Goal: Task Accomplishment & Management: Manage account settings

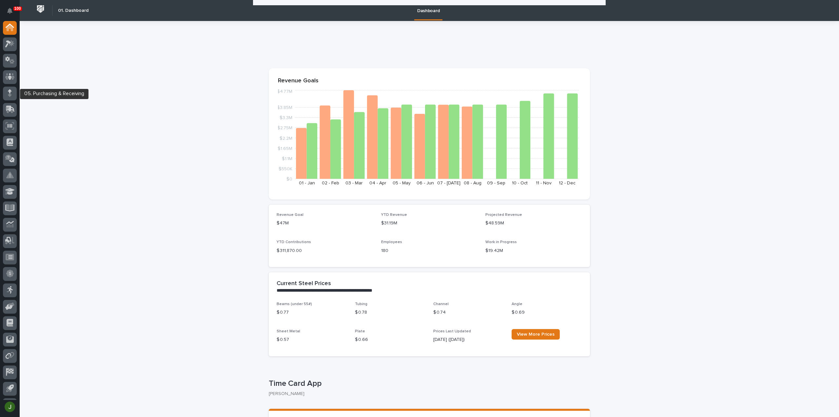
scroll to position [612, 0]
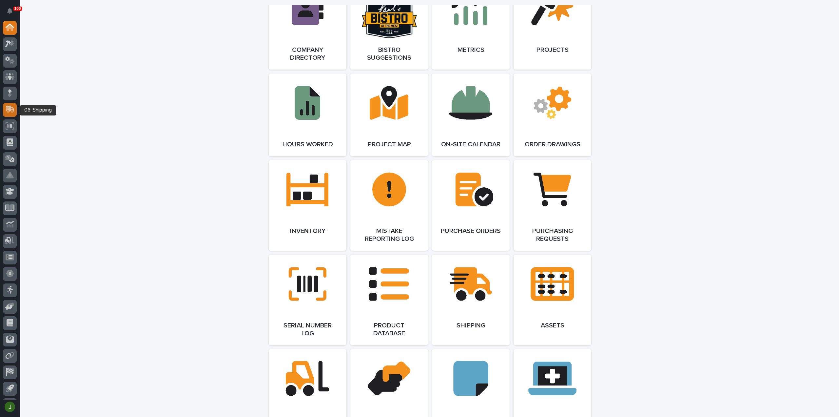
click at [10, 108] on icon at bounding box center [10, 109] width 9 height 6
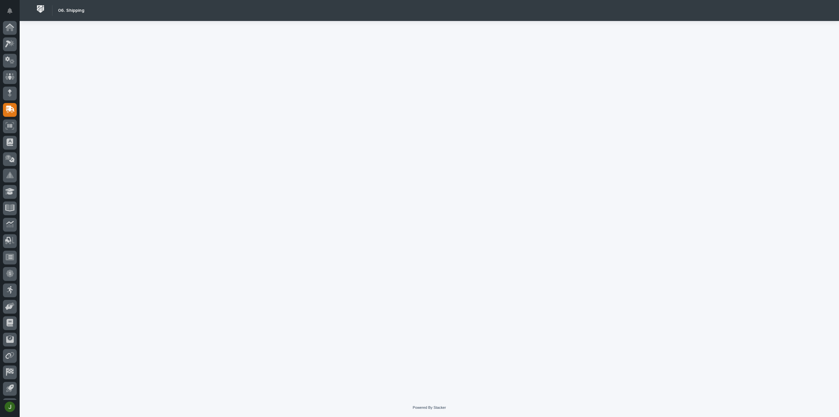
scroll to position [14, 0]
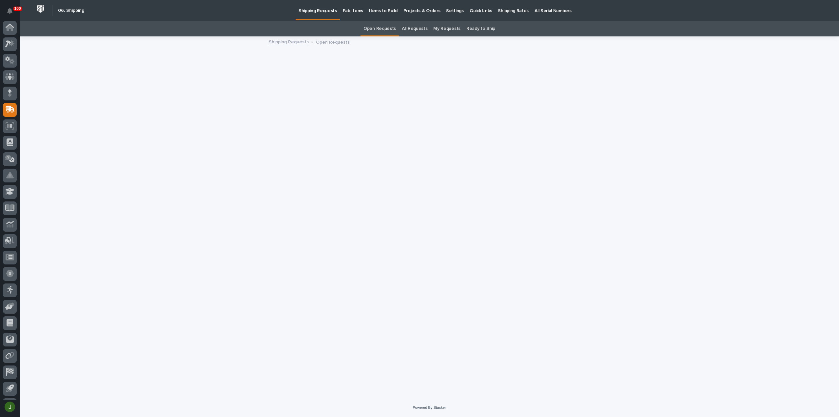
scroll to position [14, 0]
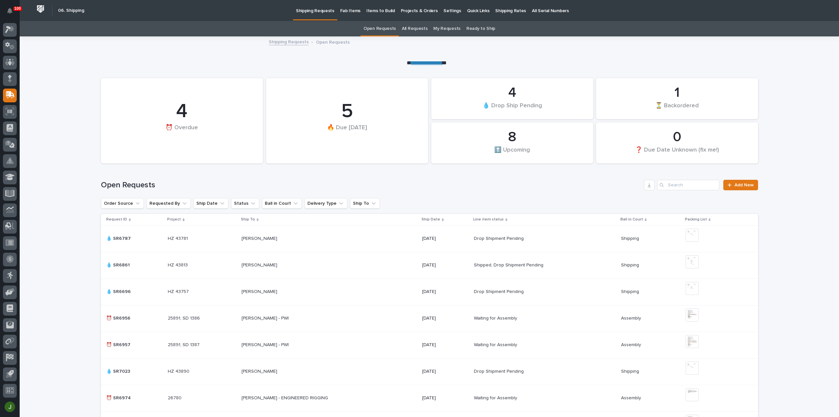
click at [497, 10] on p "Shipping Rates" at bounding box center [510, 7] width 31 height 14
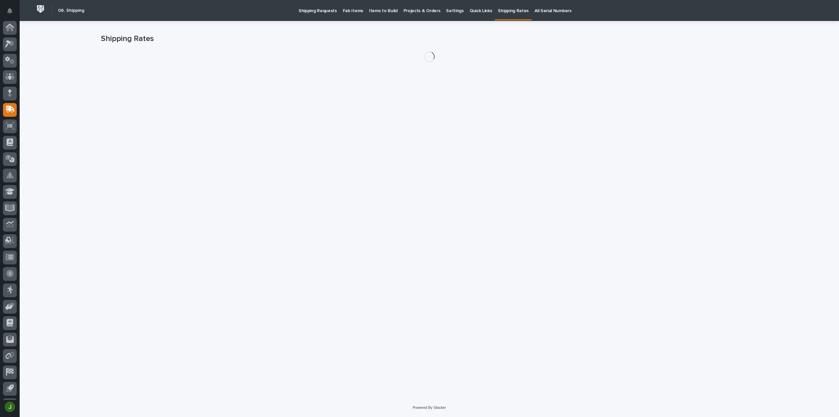
scroll to position [14, 0]
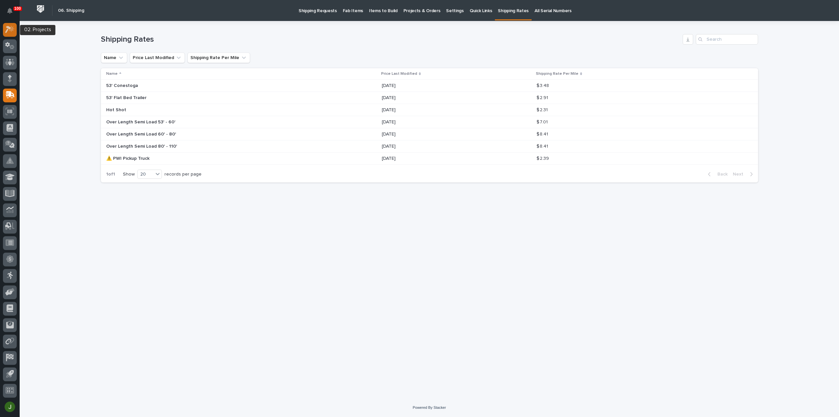
click at [9, 25] on div at bounding box center [10, 30] width 14 height 14
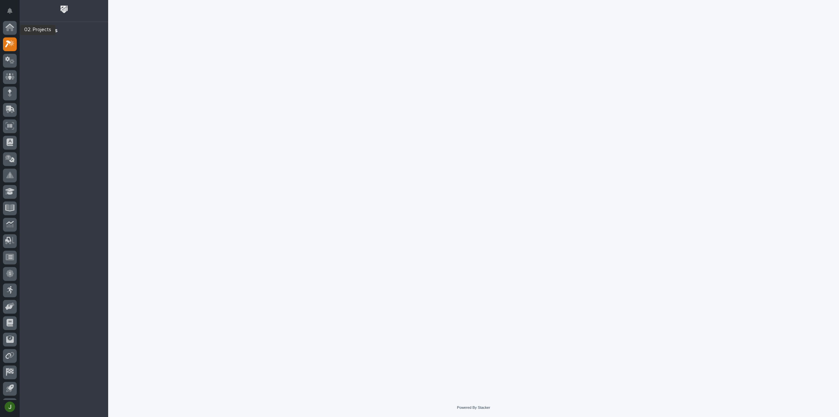
scroll to position [14, 0]
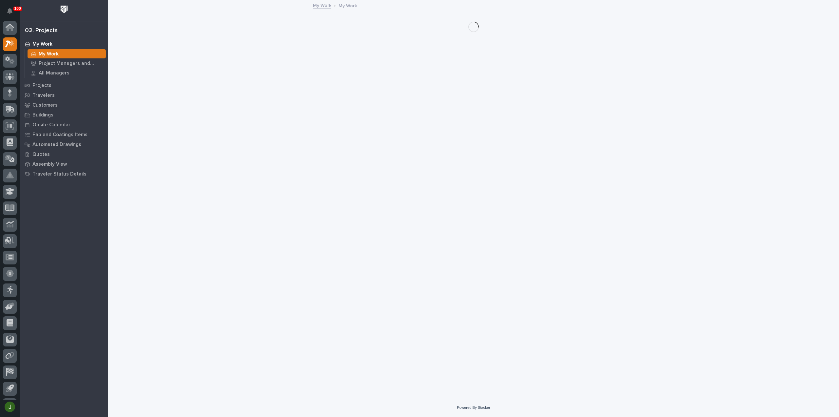
scroll to position [14, 0]
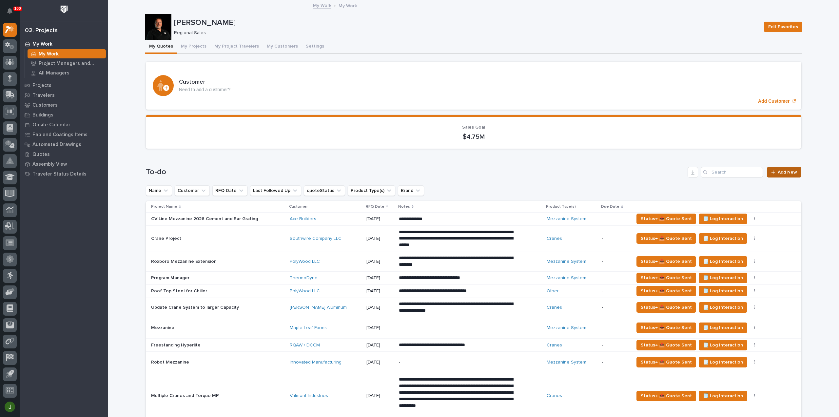
click at [786, 171] on span "Add New" at bounding box center [787, 172] width 19 height 5
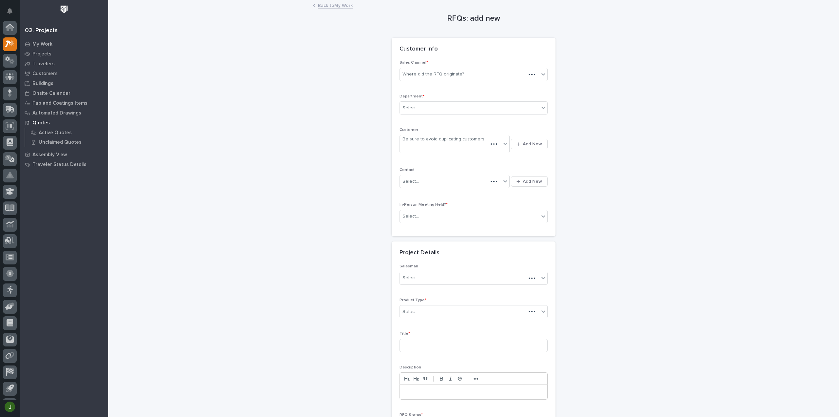
scroll to position [14, 0]
click at [437, 74] on div "Where did the RFQ originate?" at bounding box center [433, 74] width 62 height 7
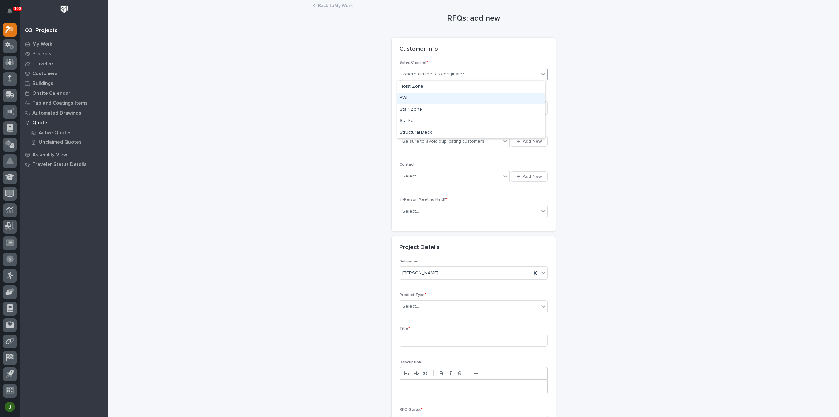
click at [406, 97] on div "PWI" at bounding box center [470, 97] width 147 height 11
click at [416, 108] on div "Select..." at bounding box center [469, 108] width 139 height 11
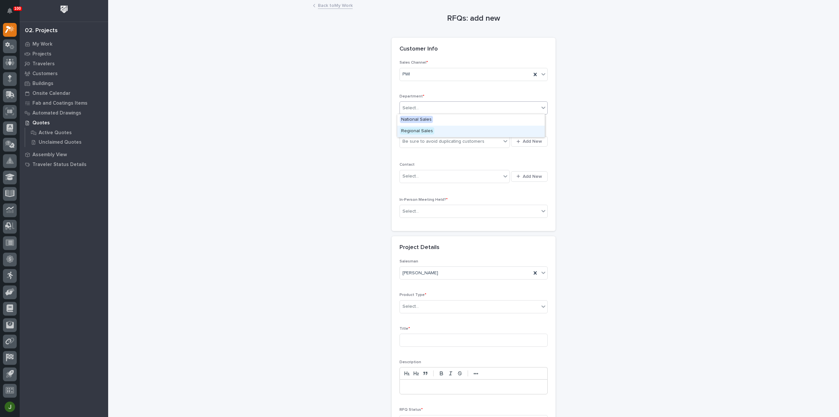
click at [411, 131] on span "Regional Sales" at bounding box center [417, 130] width 34 height 7
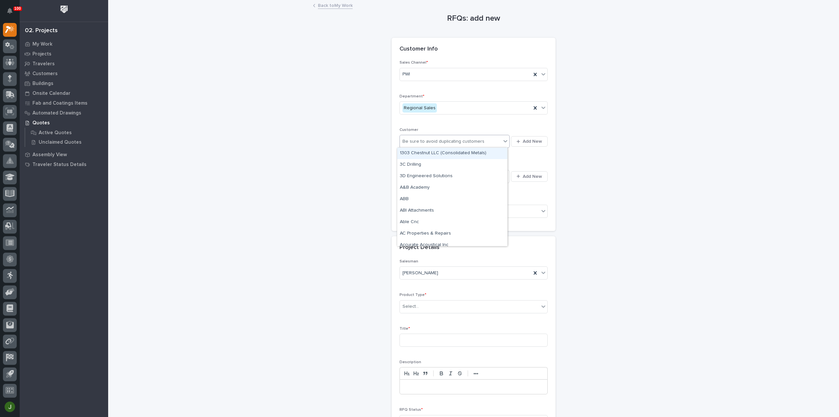
click at [415, 139] on div "Be sure to avoid duplicating customers" at bounding box center [443, 141] width 82 height 7
click at [447, 116] on div "Department * Regional Sales" at bounding box center [474, 107] width 148 height 26
click at [443, 140] on div "Be sure to avoid duplicating customers" at bounding box center [443, 141] width 82 height 7
type input "****"
click at [339, 5] on link "Back to My Work" at bounding box center [335, 5] width 35 height 8
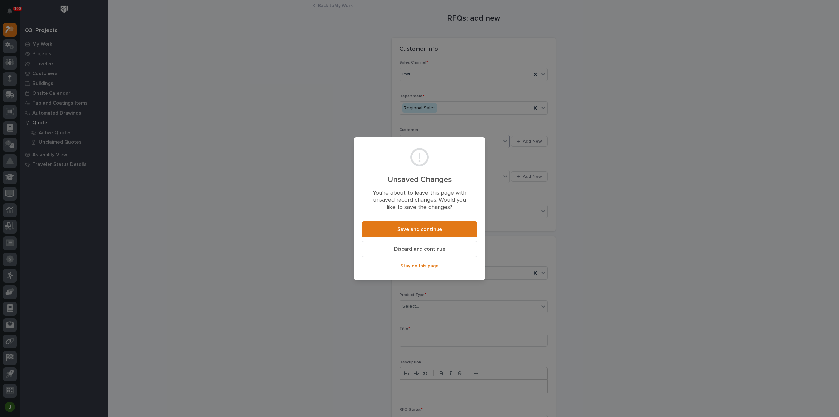
click at [427, 248] on span "Discard and continue" at bounding box center [419, 248] width 51 height 7
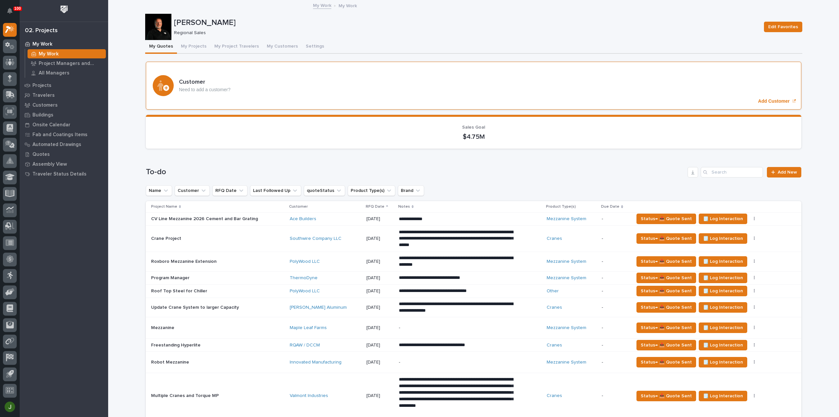
click at [191, 87] on p "Need to add a customer?" at bounding box center [204, 90] width 51 height 6
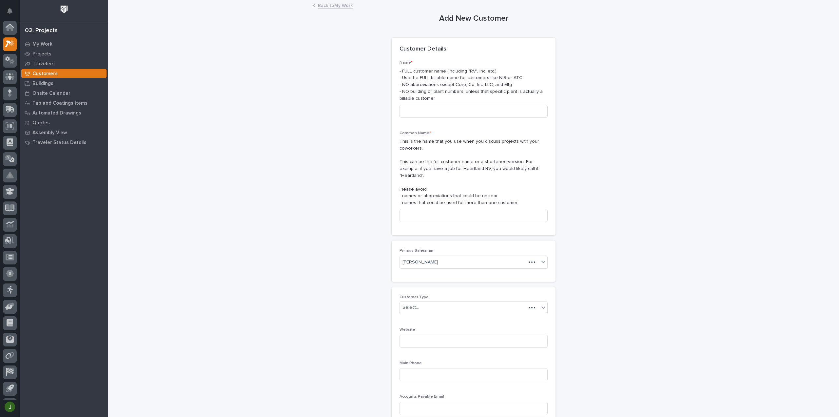
scroll to position [14, 0]
click at [421, 107] on input at bounding box center [474, 111] width 148 height 13
type input "Heesu"
click at [412, 209] on input at bounding box center [474, 215] width 148 height 13
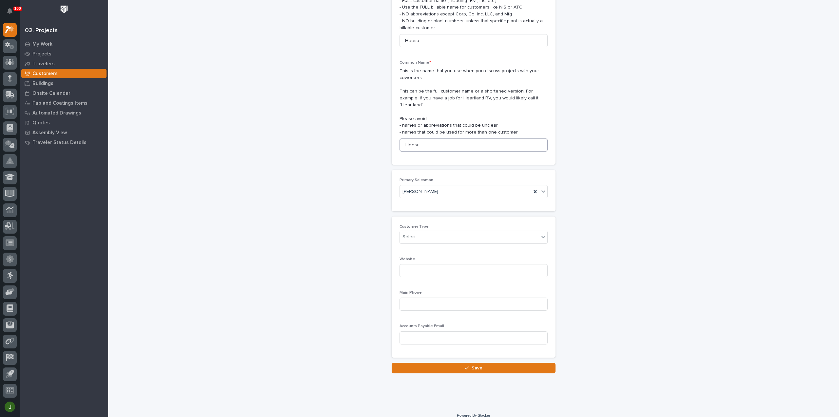
scroll to position [71, 0]
type input "Heesu"
click at [414, 233] on div "Select..." at bounding box center [410, 236] width 16 height 7
click at [418, 252] on div "End User" at bounding box center [470, 252] width 147 height 11
click at [412, 265] on input at bounding box center [474, 270] width 148 height 13
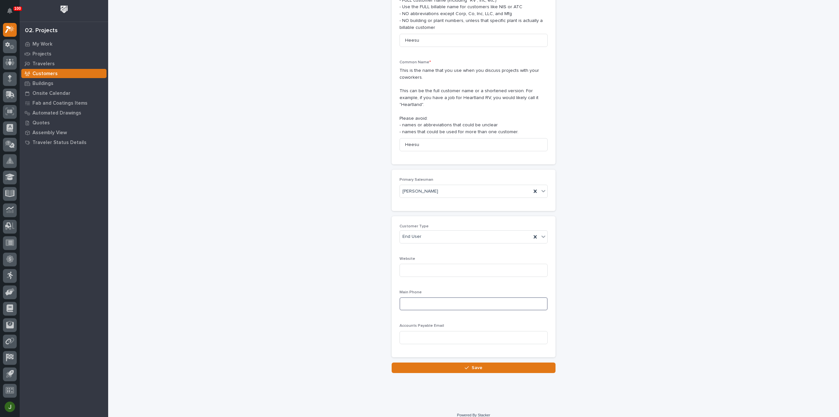
click at [410, 297] on input at bounding box center [474, 303] width 148 height 13
type input "3177920500"
click at [458, 362] on button "Save" at bounding box center [474, 367] width 164 height 10
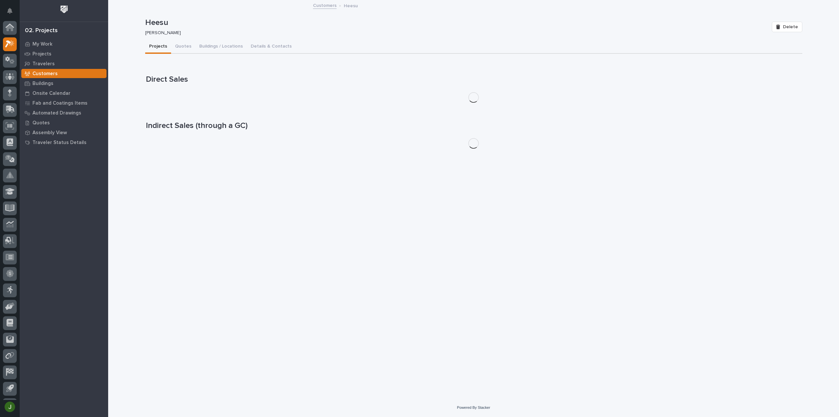
scroll to position [14, 0]
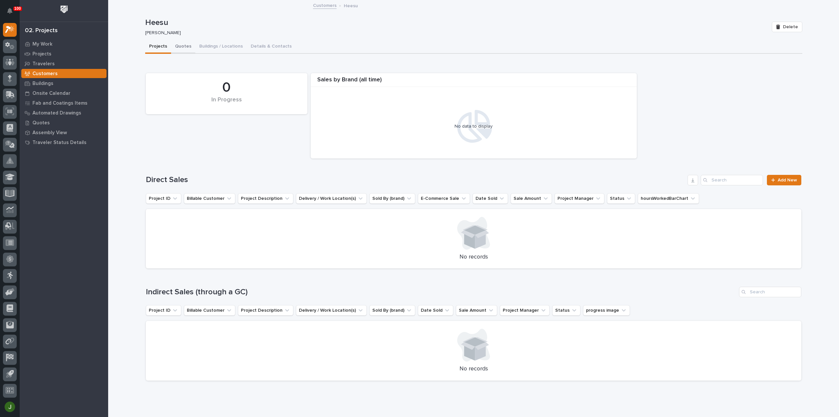
click at [178, 46] on button "Quotes" at bounding box center [183, 47] width 24 height 14
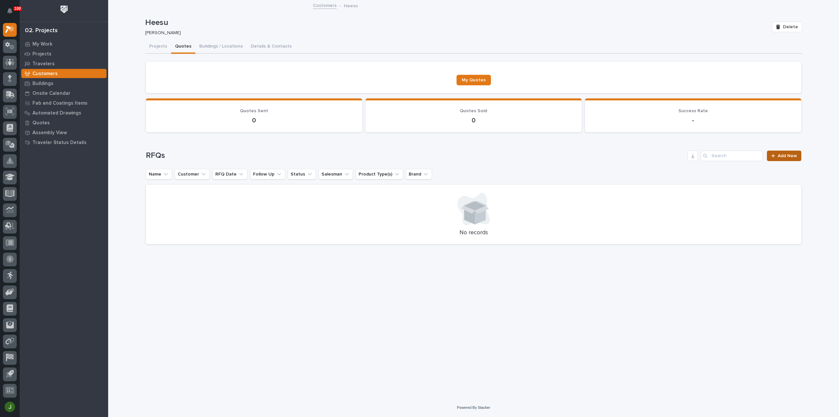
click at [793, 156] on span "Add New" at bounding box center [787, 155] width 19 height 5
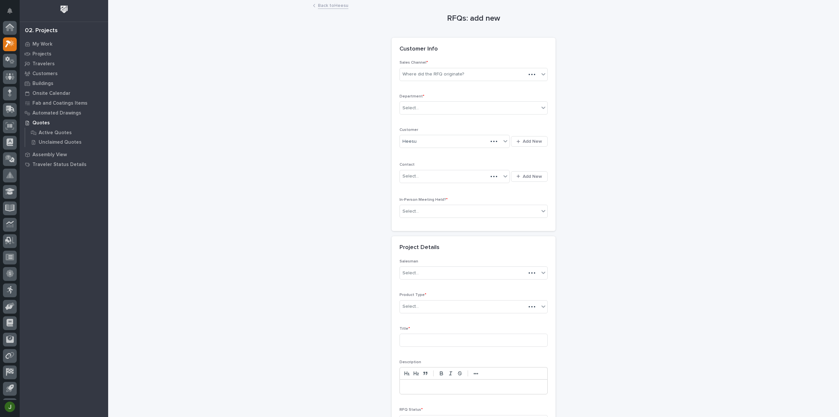
scroll to position [14, 0]
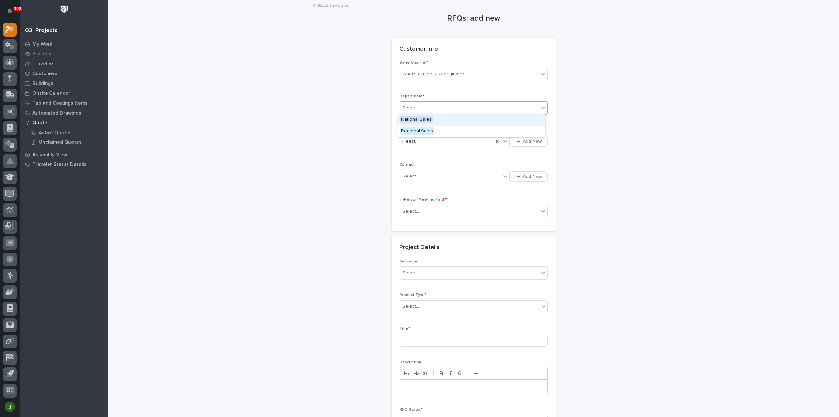
click at [412, 108] on div "Select..." at bounding box center [410, 108] width 16 height 7
click at [413, 131] on span "Regional Sales" at bounding box center [417, 130] width 34 height 7
click at [414, 175] on div "Select..." at bounding box center [410, 176] width 16 height 7
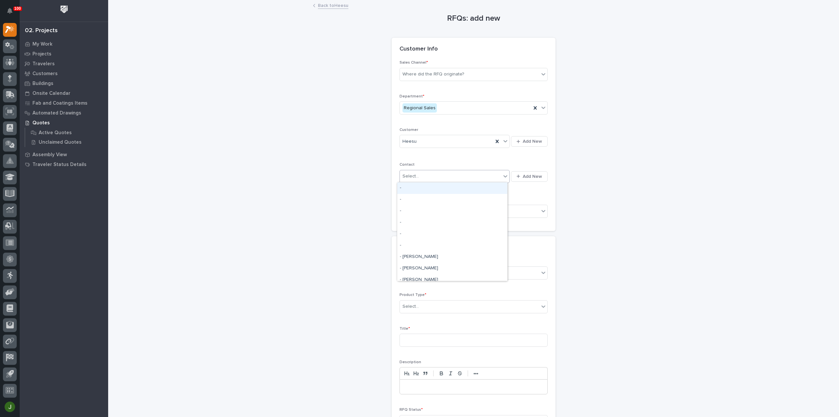
click at [536, 157] on div "Sales Channel * Where did the RFQ originate? Department * Regional Sales Custom…" at bounding box center [474, 141] width 148 height 163
click at [426, 211] on div "Select..." at bounding box center [469, 211] width 139 height 11
click at [403, 232] on span "No" at bounding box center [404, 233] width 9 height 7
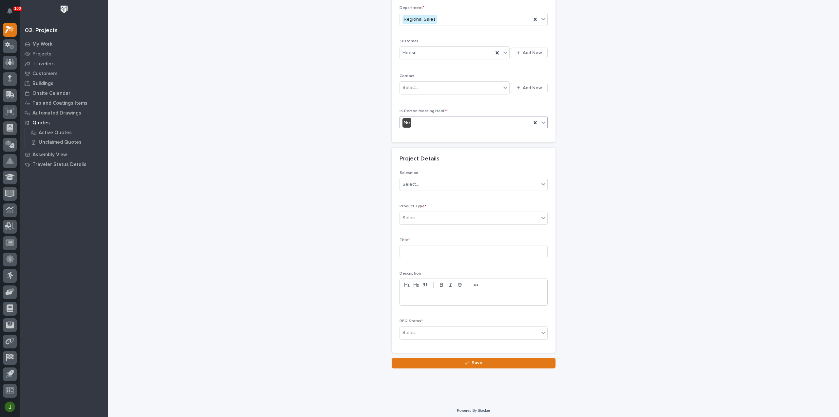
scroll to position [89, 0]
click at [413, 185] on div "Select..." at bounding box center [410, 184] width 16 height 7
click at [420, 221] on div "Jim Hartung" at bounding box center [470, 219] width 147 height 11
click at [426, 214] on div "Select..." at bounding box center [469, 217] width 139 height 11
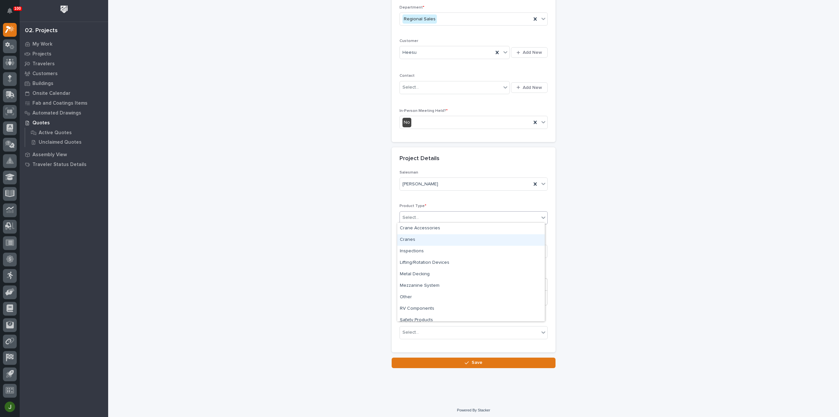
click at [405, 239] on div "Cranes" at bounding box center [470, 239] width 147 height 11
click at [407, 247] on input at bounding box center [474, 250] width 148 height 13
type input "7.5 Ton Crane"
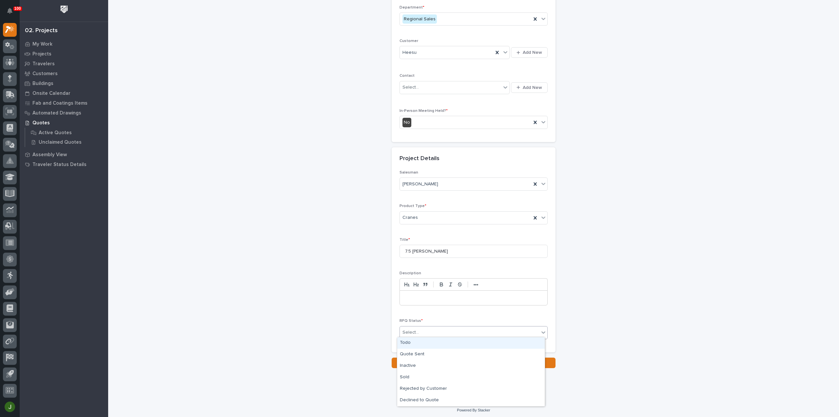
click at [420, 329] on div "Select..." at bounding box center [469, 332] width 139 height 11
click at [415, 354] on div "Quote Sent" at bounding box center [470, 353] width 147 height 11
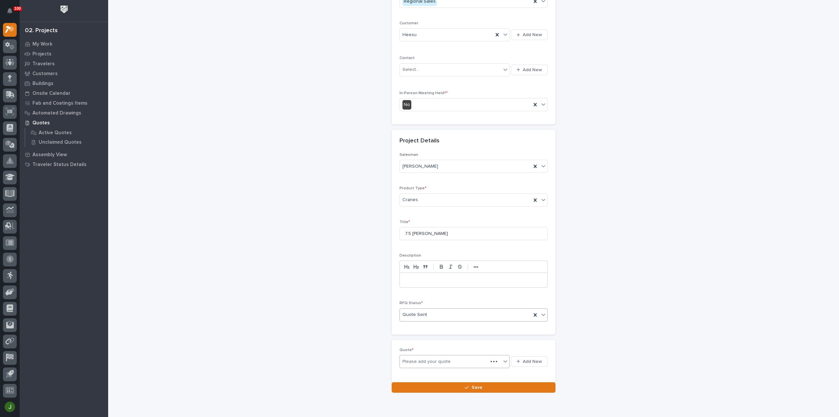
scroll to position [113, 0]
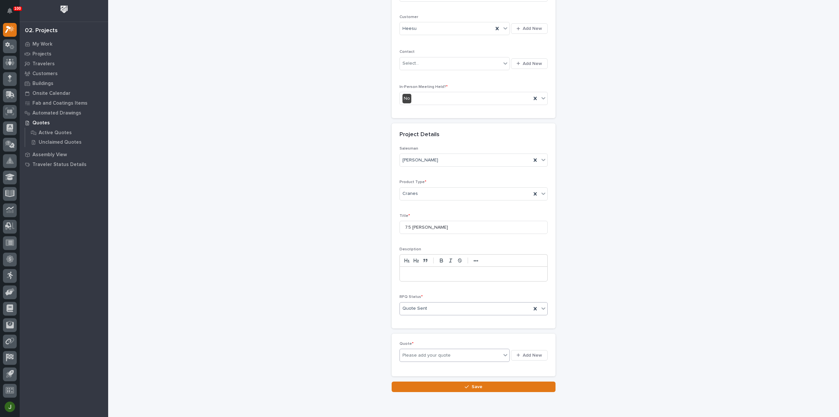
click at [471, 353] on div "Please add your quote" at bounding box center [450, 355] width 101 height 8
click at [524, 352] on span "Add New" at bounding box center [532, 355] width 19 height 6
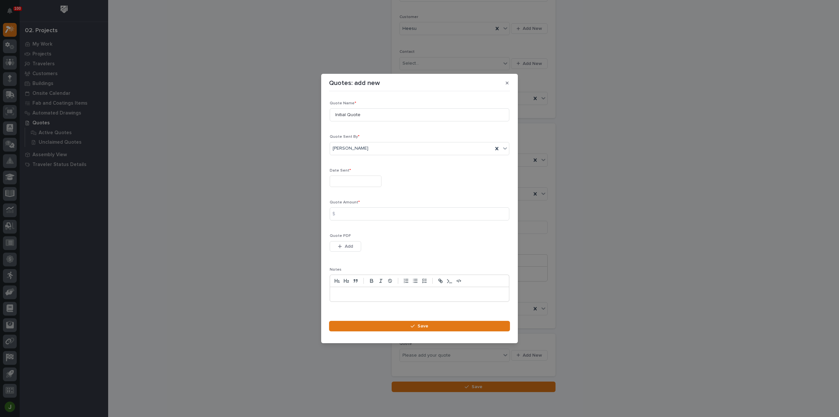
click at [345, 181] on input "text" at bounding box center [356, 180] width 52 height 11
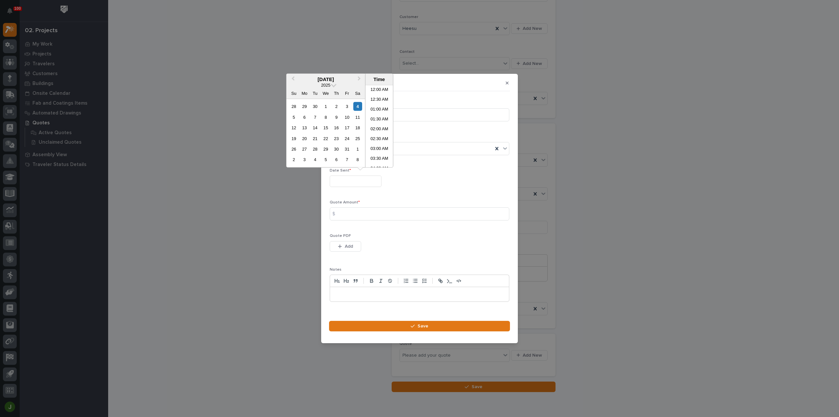
scroll to position [121, 0]
click at [375, 129] on li "08:00 AM" at bounding box center [379, 126] width 28 height 10
type input "**********"
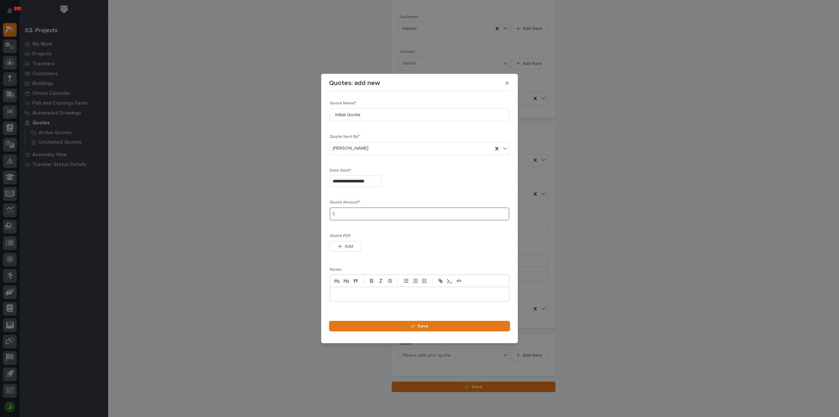
click at [346, 211] on input at bounding box center [420, 213] width 180 height 13
type input "16950.30"
click at [349, 247] on span "Add" at bounding box center [349, 246] width 8 height 6
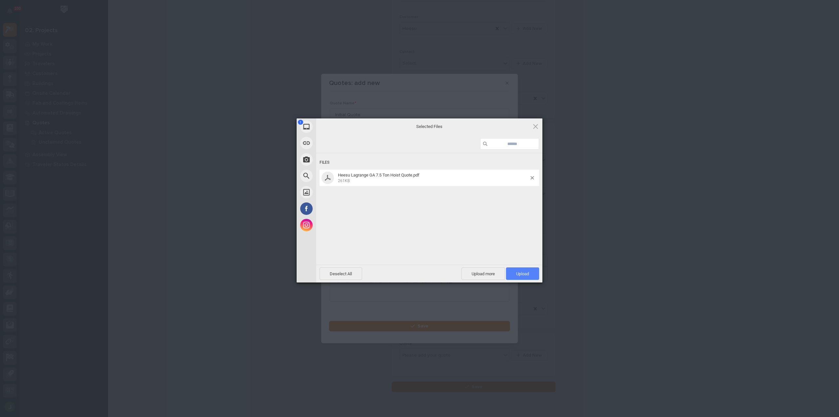
click at [527, 273] on span "Upload 1" at bounding box center [522, 273] width 13 height 5
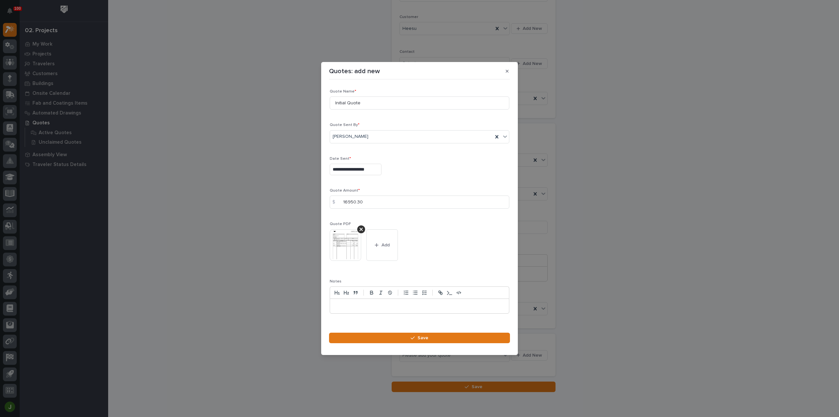
scroll to position [9, 0]
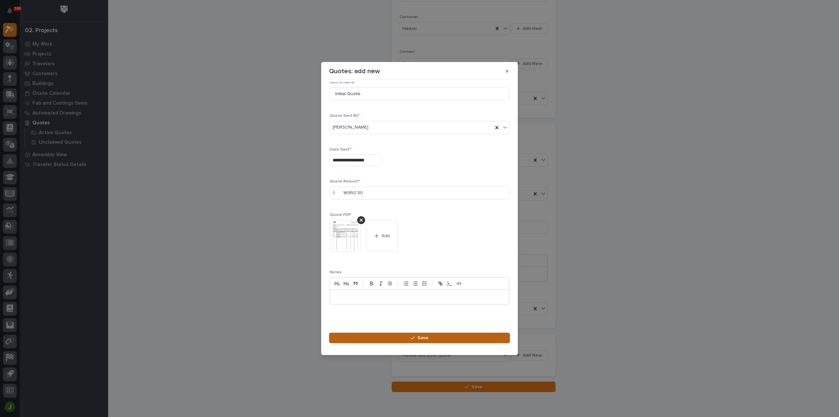
click at [416, 338] on div "button" at bounding box center [414, 337] width 7 height 5
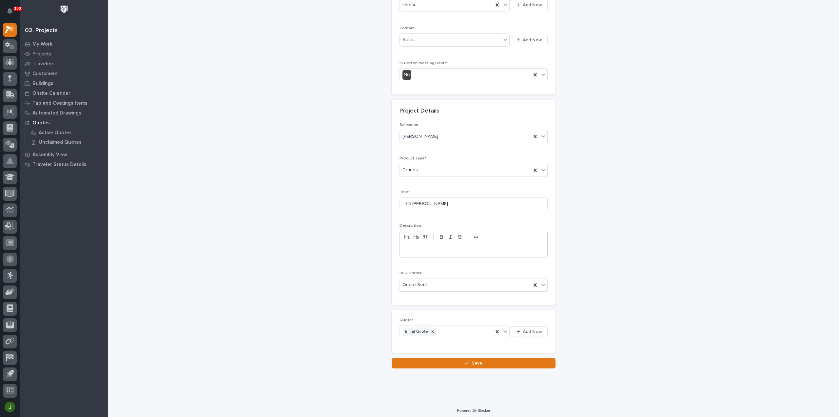
scroll to position [137, 0]
click at [467, 362] on icon "button" at bounding box center [467, 362] width 4 height 5
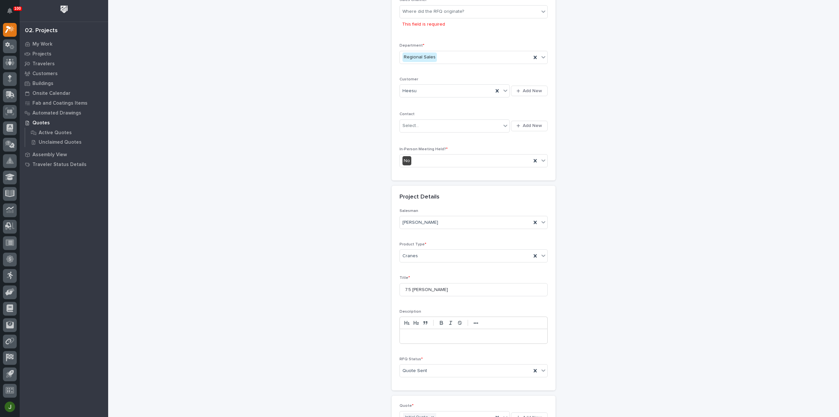
scroll to position [65, 0]
click at [442, 6] on div "Where did the RFQ originate?" at bounding box center [433, 9] width 62 height 7
click at [417, 34] on div "PWI" at bounding box center [470, 33] width 147 height 11
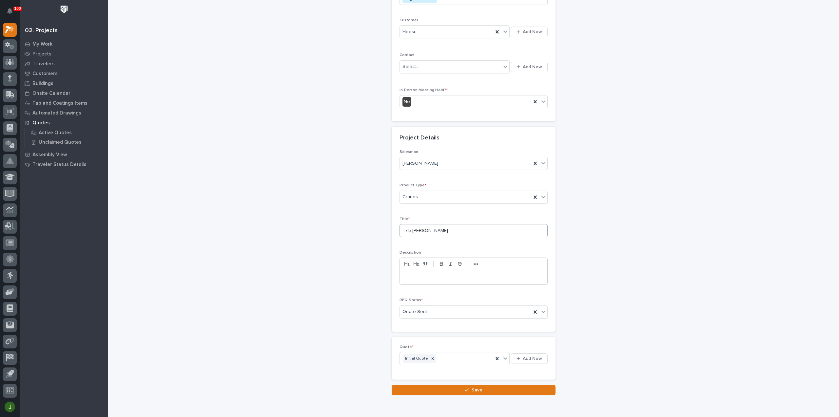
scroll to position [137, 0]
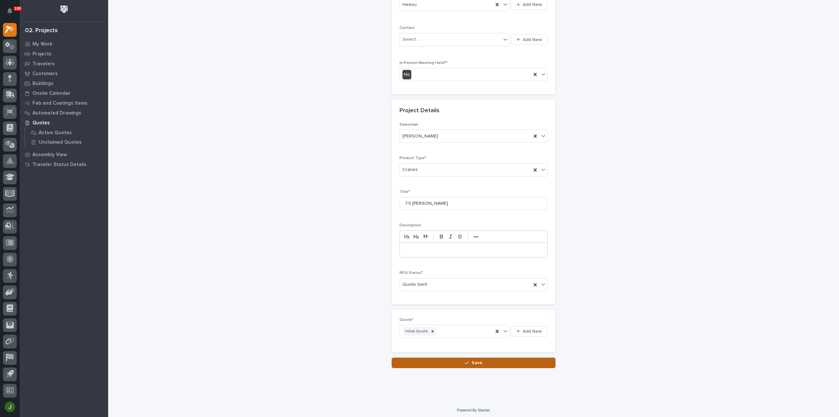
click at [467, 361] on icon "button" at bounding box center [467, 362] width 4 height 5
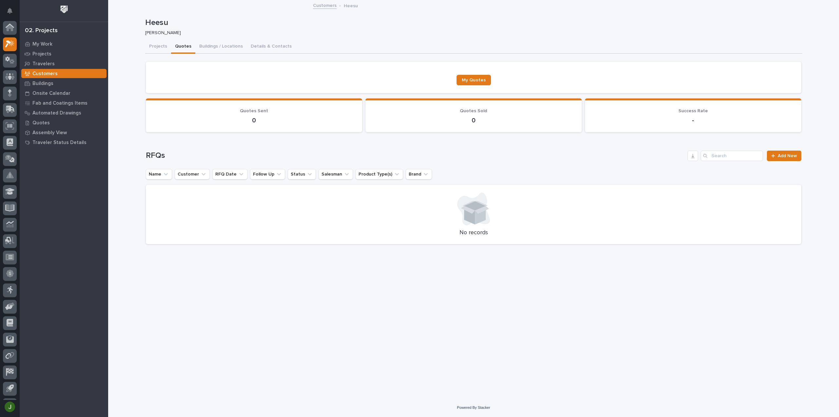
scroll to position [14, 0]
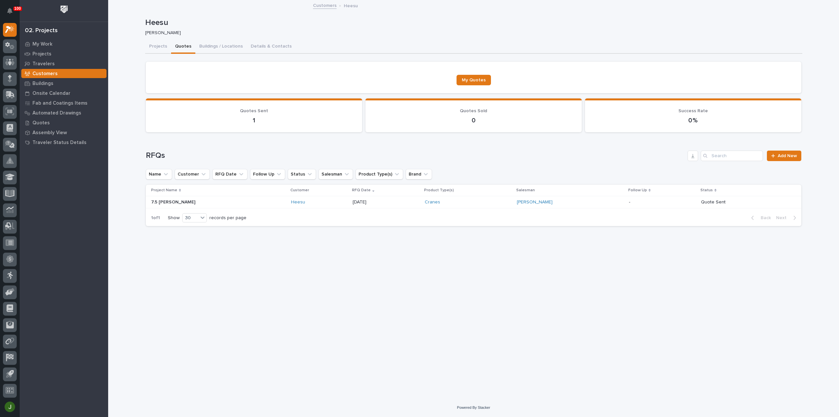
click at [171, 201] on p "7.5 Ton Crane" at bounding box center [174, 201] width 46 height 7
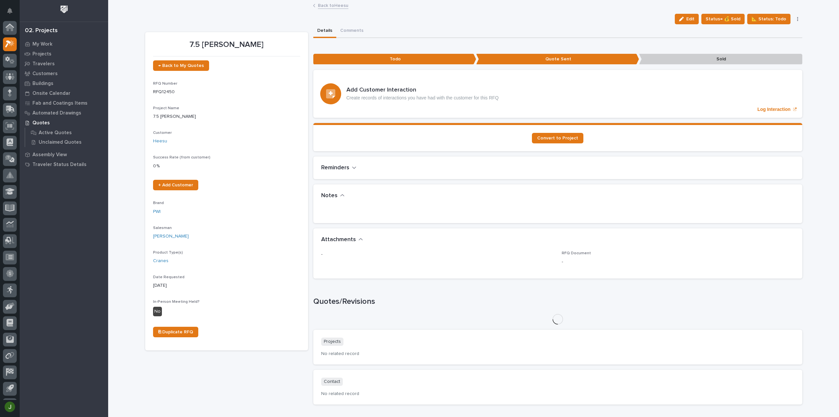
scroll to position [14, 0]
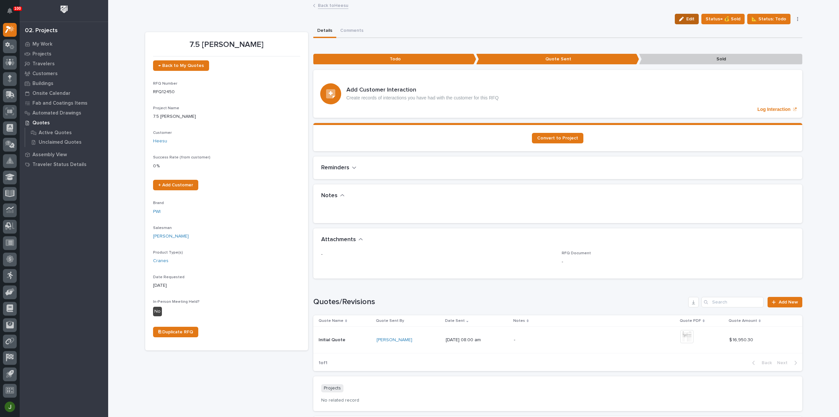
click at [686, 16] on button "Edit" at bounding box center [687, 19] width 24 height 10
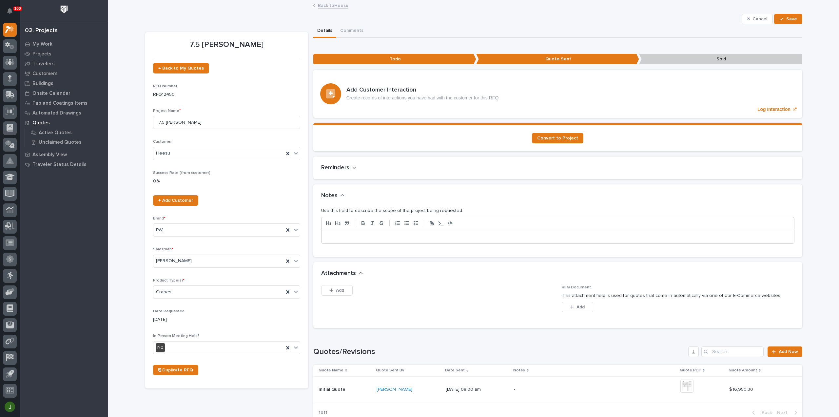
click at [331, 236] on p at bounding box center [557, 236] width 463 height 7
click at [431, 235] on p "**********" at bounding box center [557, 236] width 463 height 7
click at [590, 235] on p "**********" at bounding box center [557, 236] width 463 height 7
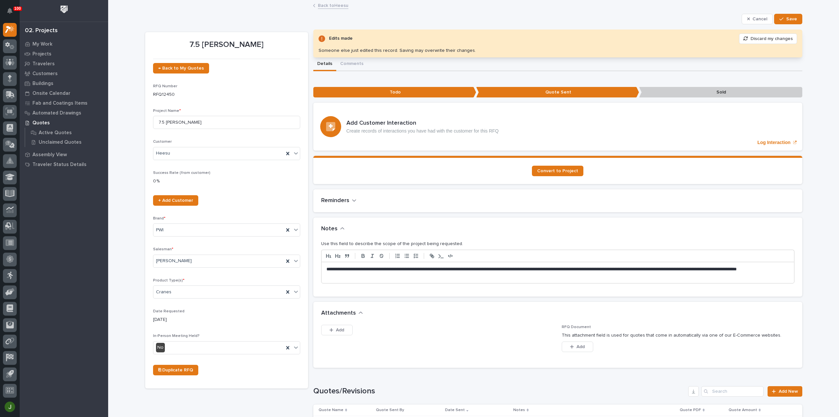
click at [381, 276] on p "**********" at bounding box center [557, 272] width 463 height 13
click at [792, 18] on span "Save" at bounding box center [791, 19] width 11 height 6
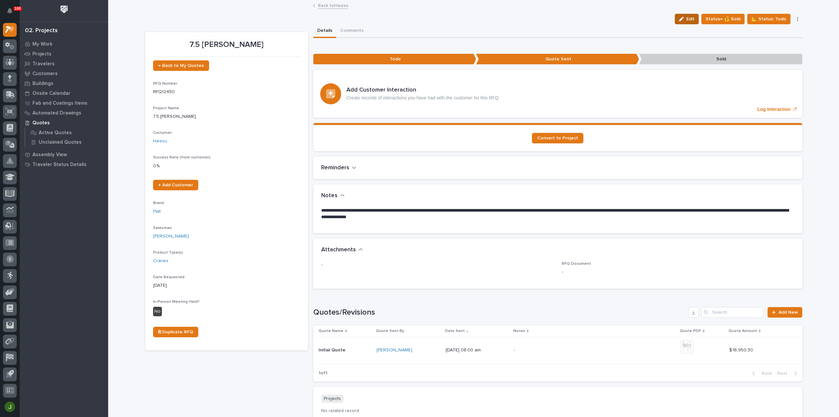
click at [690, 20] on span "Edit" at bounding box center [690, 19] width 8 height 6
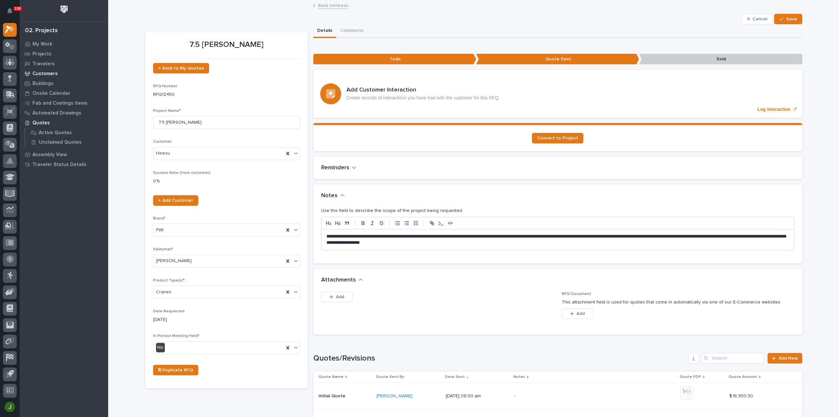
click at [49, 74] on p "Customers" at bounding box center [44, 74] width 25 height 6
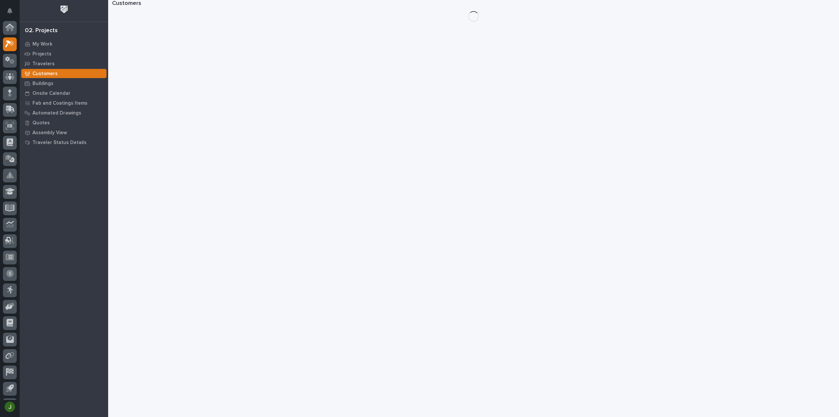
scroll to position [14, 0]
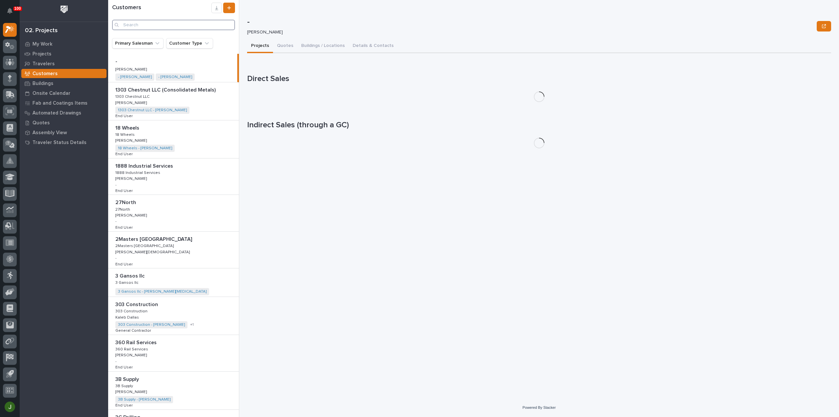
click at [136, 25] on input "Search" at bounding box center [173, 25] width 123 height 10
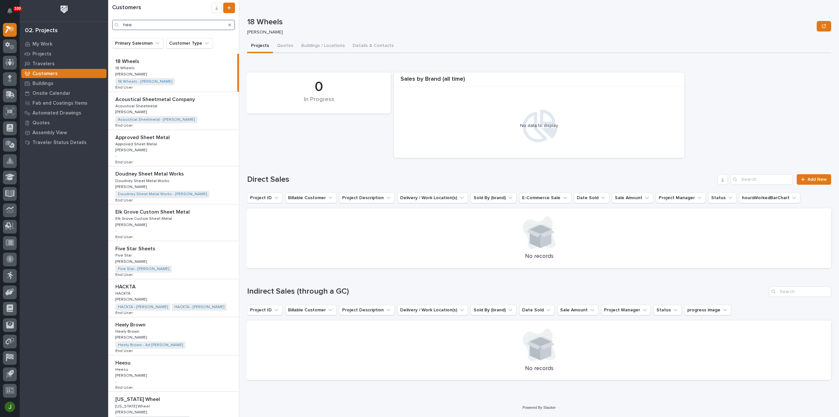
type input "hee"
click at [141, 368] on div "Heesu Heesu Heesu Heesu Jim Hartung Jim Hartung - End User End User" at bounding box center [173, 373] width 131 height 36
click at [377, 47] on button "Details & Contacts" at bounding box center [373, 46] width 49 height 14
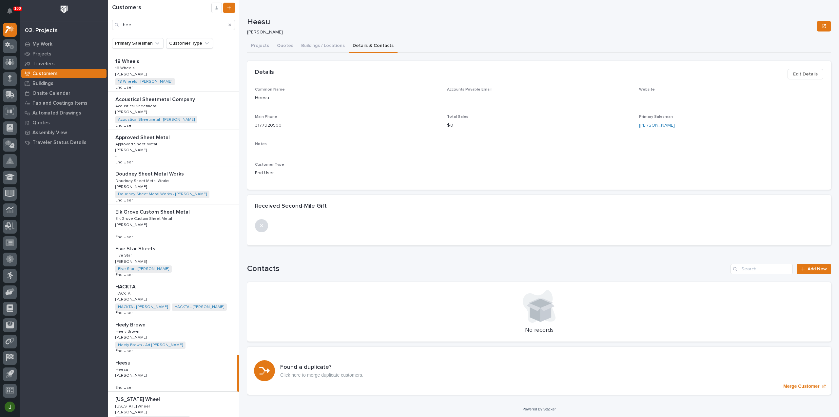
click at [808, 70] on span "Edit Details" at bounding box center [805, 74] width 25 height 8
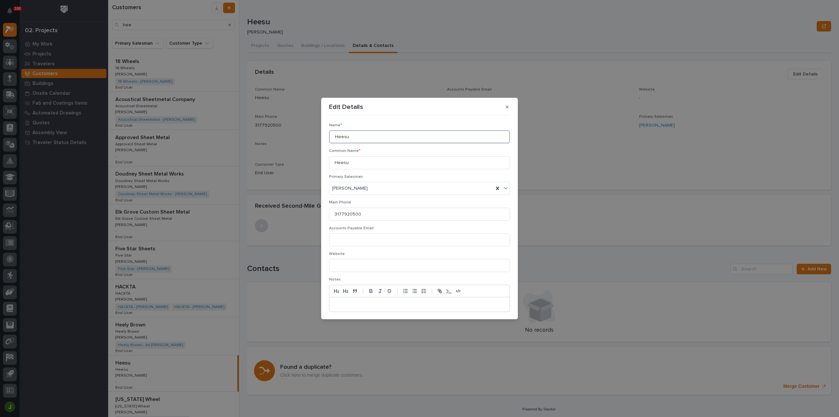
drag, startPoint x: 352, startPoint y: 136, endPoint x: 324, endPoint y: 137, distance: 27.9
click at [324, 137] on section "Edit Details Name * Heesu Common Name * Heesu Primary Salesman Jim Hartung Main…" at bounding box center [419, 208] width 197 height 221
type input "SJ Construction"
drag, startPoint x: 352, startPoint y: 165, endPoint x: 325, endPoint y: 166, distance: 26.6
click at [325, 166] on section "Edit Details Name * SJ Construction Common Name * Heesu Primary Salesman Jim Ha…" at bounding box center [419, 208] width 197 height 221
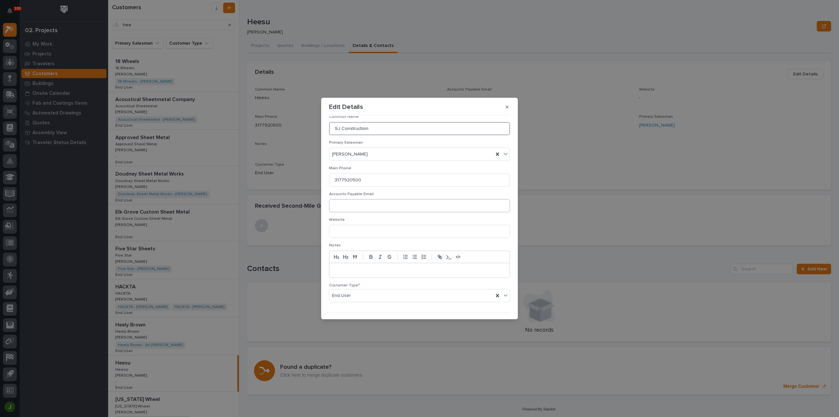
scroll to position [49, 0]
type input "SJ Construction"
click at [504, 279] on icon at bounding box center [506, 280] width 4 height 2
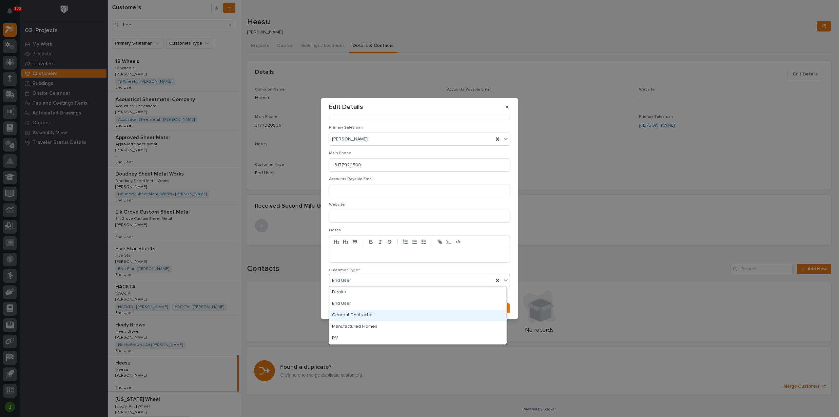
click at [351, 314] on div "General Contractor" at bounding box center [417, 314] width 177 height 11
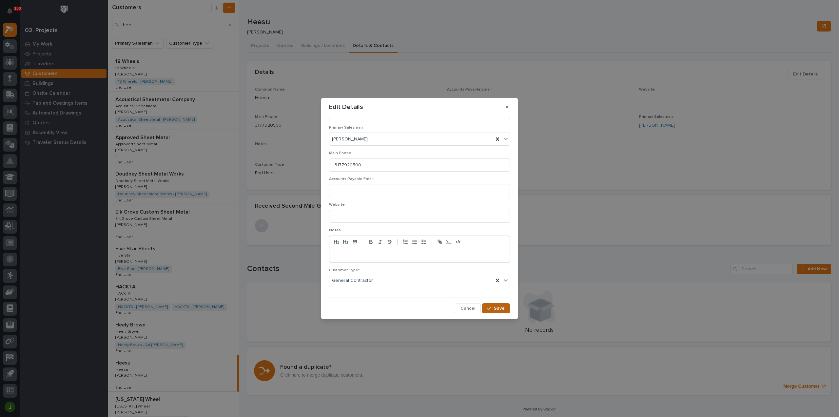
click at [497, 306] on span "Save" at bounding box center [499, 308] width 11 height 6
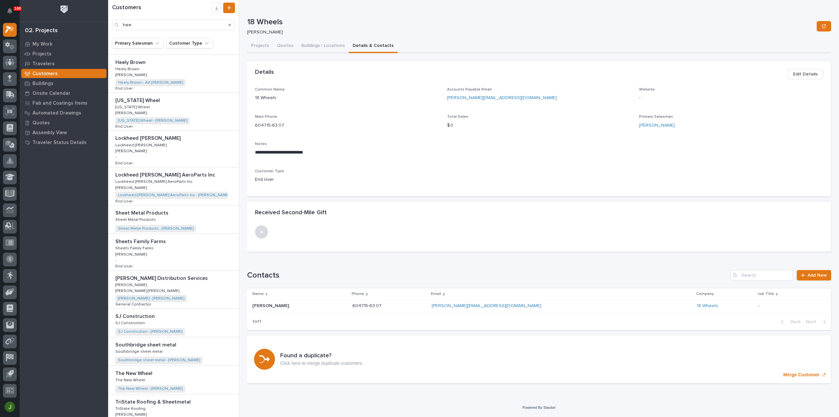
scroll to position [306, 0]
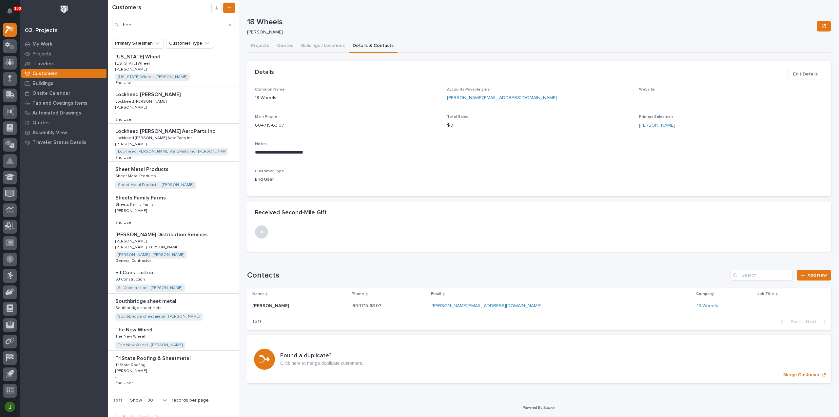
click at [140, 270] on p "SJ Construction" at bounding box center [135, 272] width 41 height 8
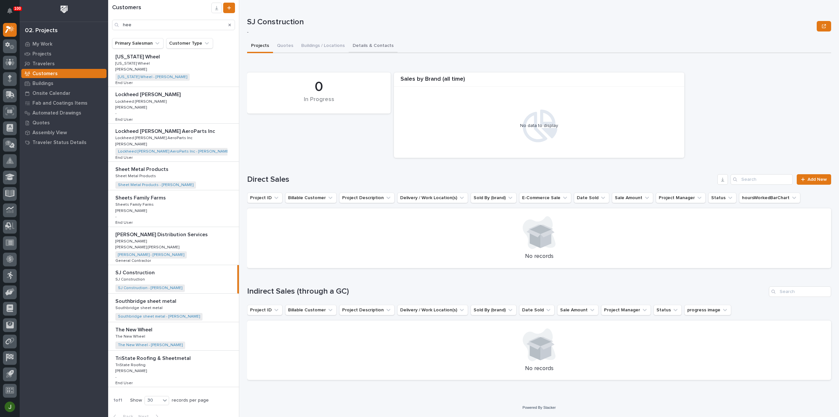
click at [364, 45] on button "Details & Contacts" at bounding box center [373, 46] width 49 height 14
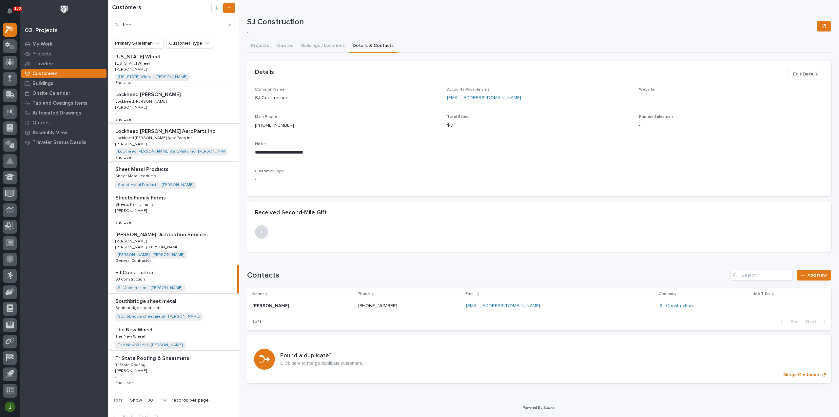
click at [802, 75] on span "Edit Details" at bounding box center [805, 74] width 25 height 8
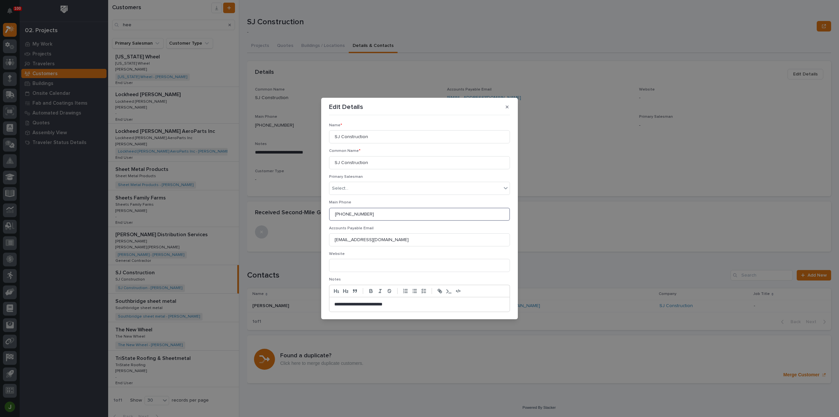
drag, startPoint x: 371, startPoint y: 213, endPoint x: 326, endPoint y: 219, distance: 45.3
click at [326, 219] on section "**********" at bounding box center [419, 208] width 197 height 221
paste input "706-882-1245"
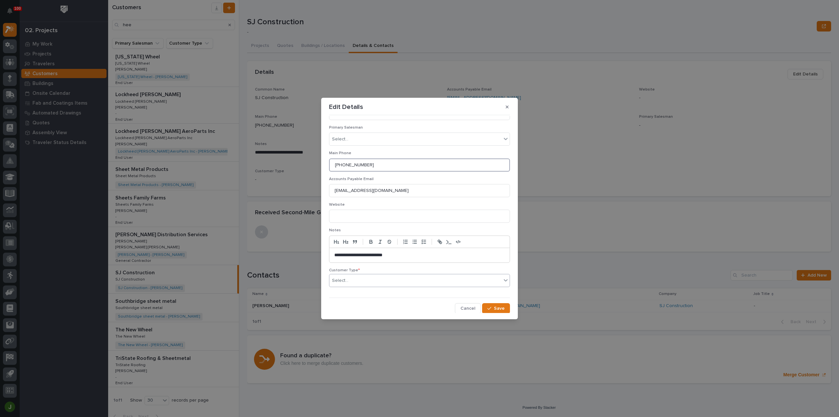
type input "706-882-1245"
click at [380, 280] on div "Select..." at bounding box center [415, 280] width 172 height 11
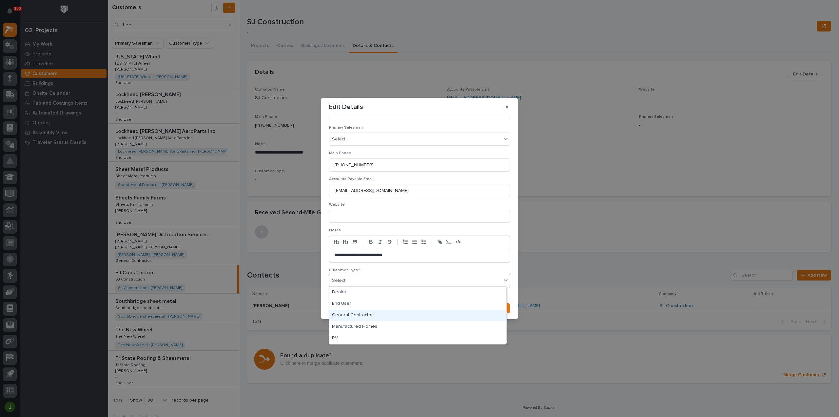
click at [353, 313] on div "General Contractor" at bounding box center [417, 314] width 177 height 11
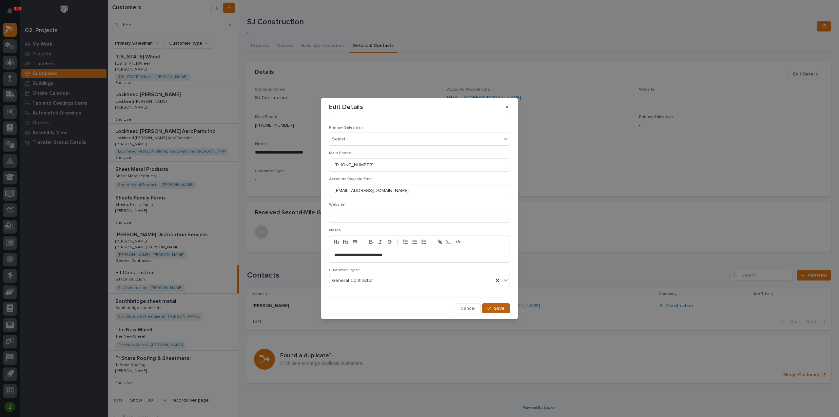
click at [494, 306] on span "Save" at bounding box center [499, 308] width 11 height 6
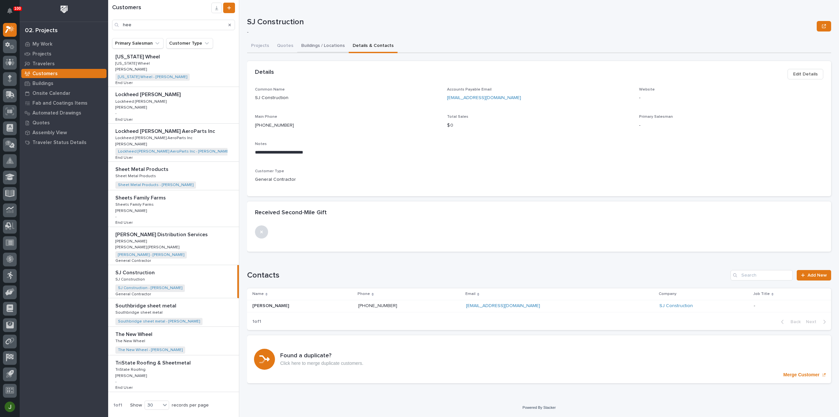
click at [309, 47] on button "Buildings / Locations" at bounding box center [322, 46] width 51 height 14
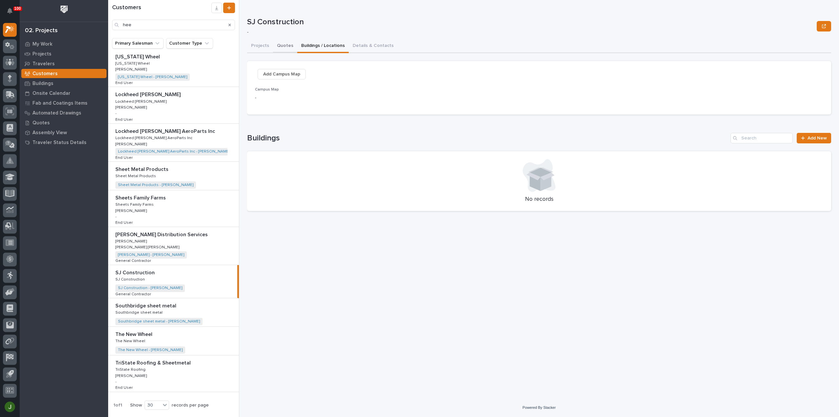
click at [282, 43] on button "Quotes" at bounding box center [285, 46] width 24 height 14
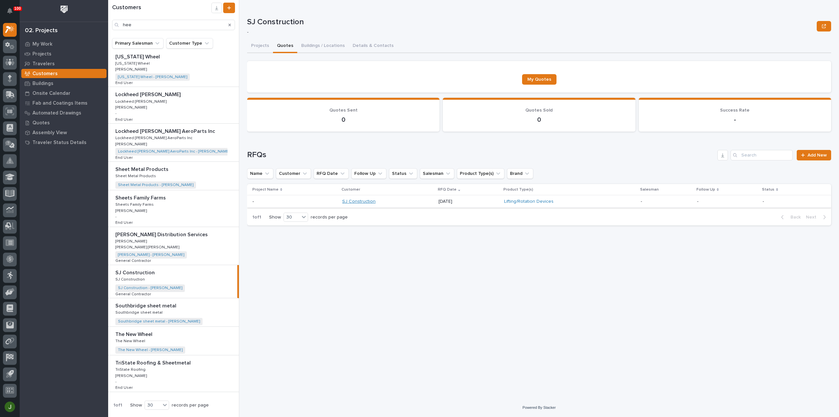
click at [352, 201] on link "SJ Construction" at bounding box center [358, 202] width 33 height 6
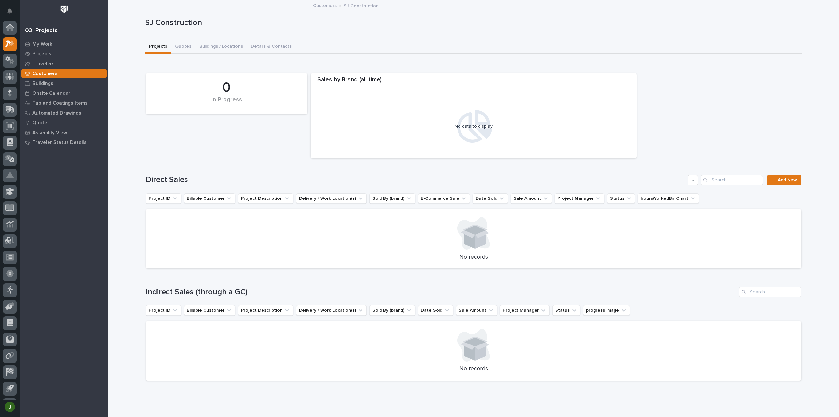
scroll to position [14, 0]
click at [178, 46] on button "Quotes" at bounding box center [183, 47] width 24 height 14
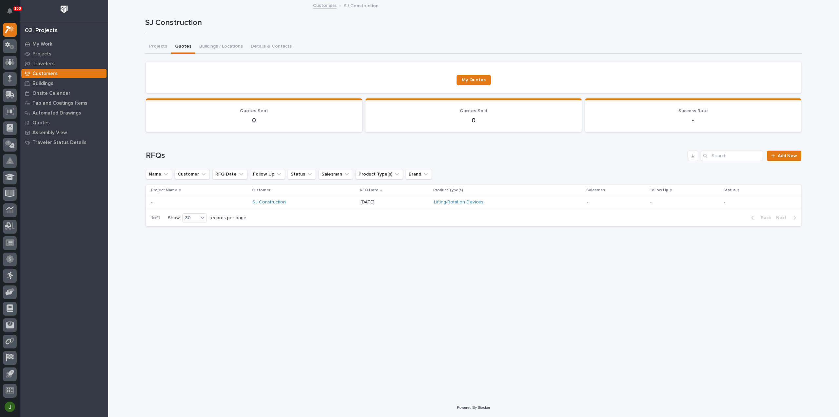
click at [158, 202] on p at bounding box center [199, 202] width 96 height 6
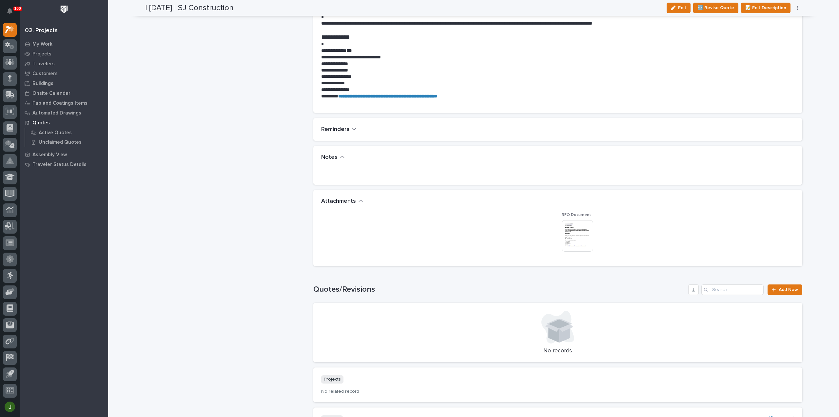
scroll to position [349, 0]
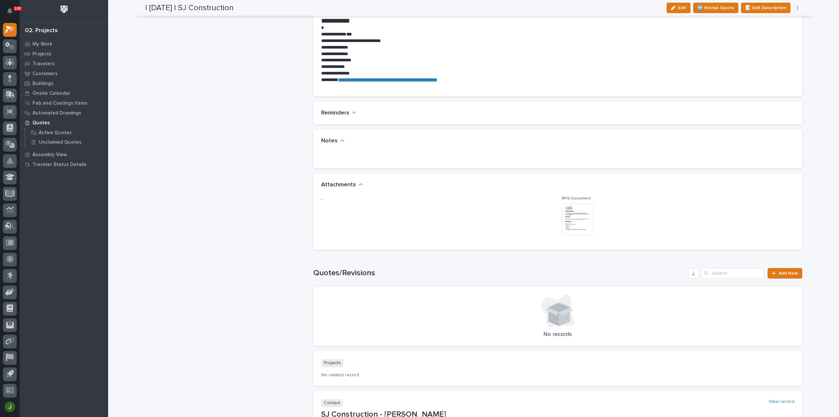
click at [578, 216] on img at bounding box center [577, 219] width 31 height 31
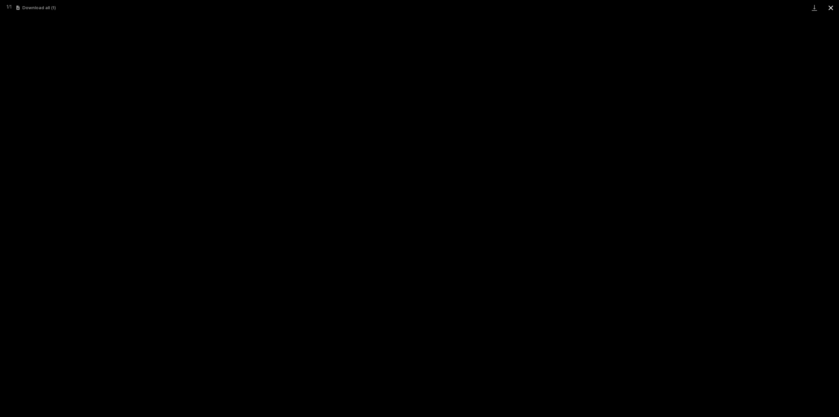
click at [829, 7] on button "Close gallery" at bounding box center [831, 7] width 16 height 15
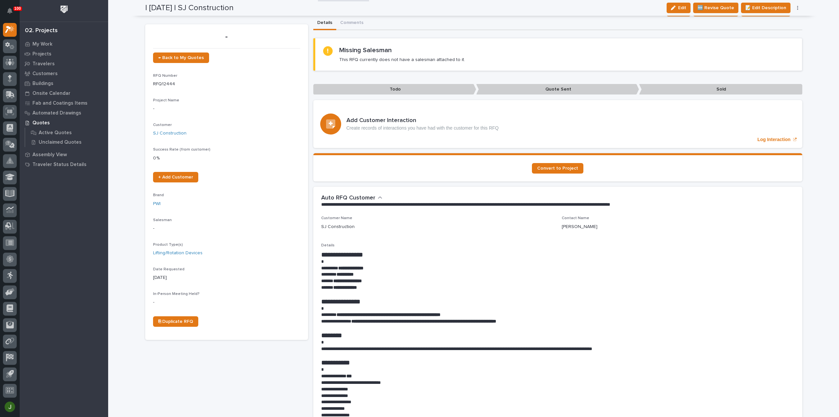
scroll to position [0, 0]
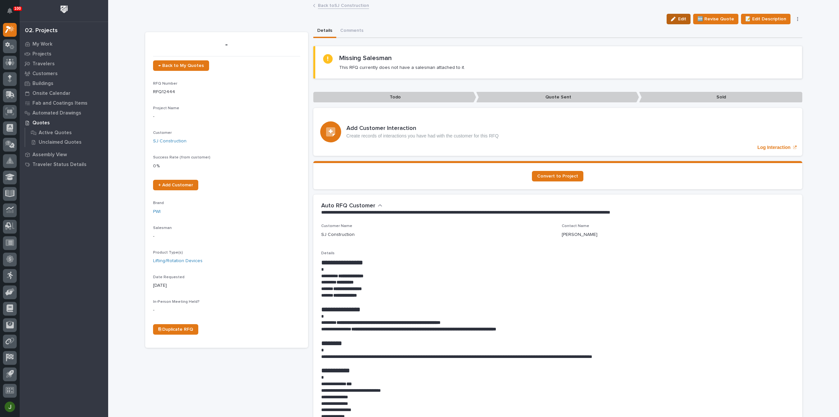
click at [677, 17] on div "button" at bounding box center [674, 19] width 7 height 5
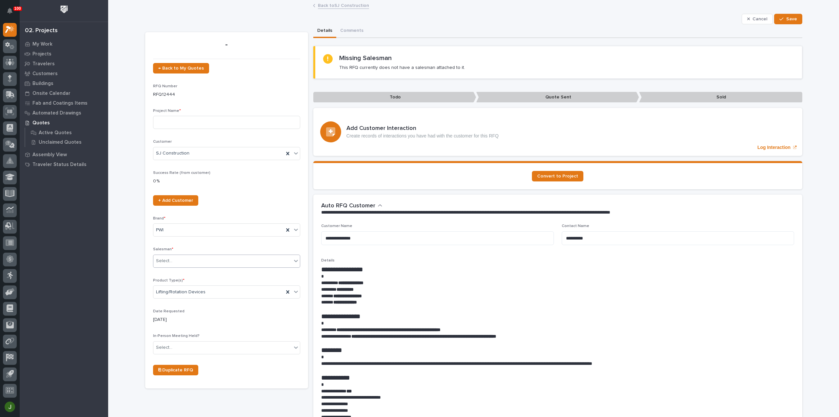
click at [224, 259] on div "Select..." at bounding box center [222, 260] width 138 height 11
click at [184, 340] on div "Jim Hartung" at bounding box center [224, 341] width 147 height 11
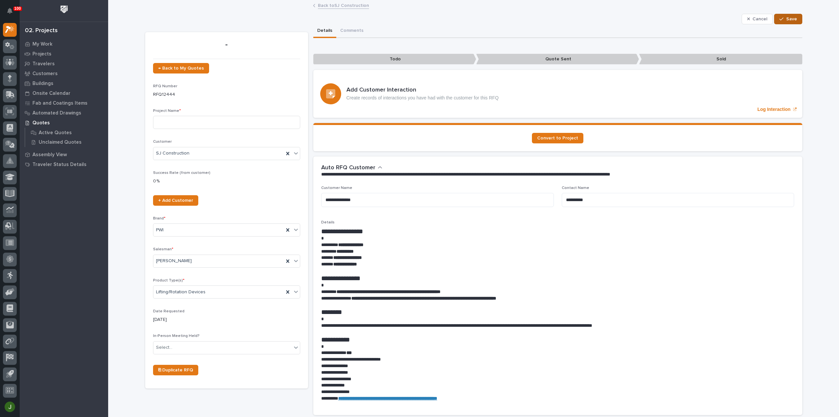
click at [783, 14] on button "Save" at bounding box center [788, 19] width 28 height 10
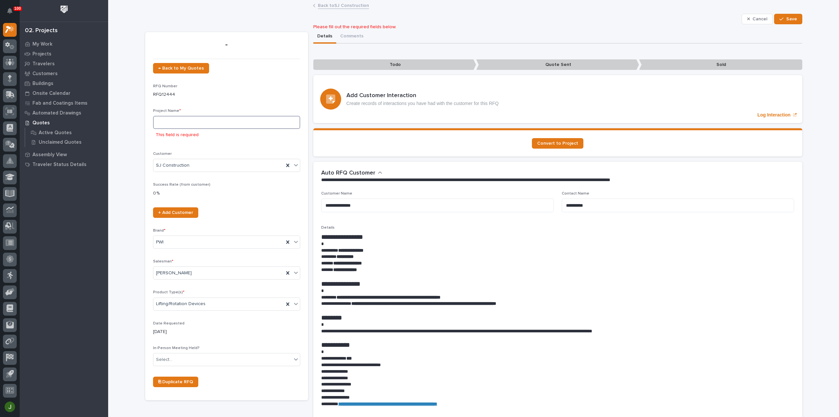
click at [175, 122] on input at bounding box center [226, 122] width 147 height 13
click at [344, 5] on link "Back to SJ Construction" at bounding box center [343, 5] width 51 height 8
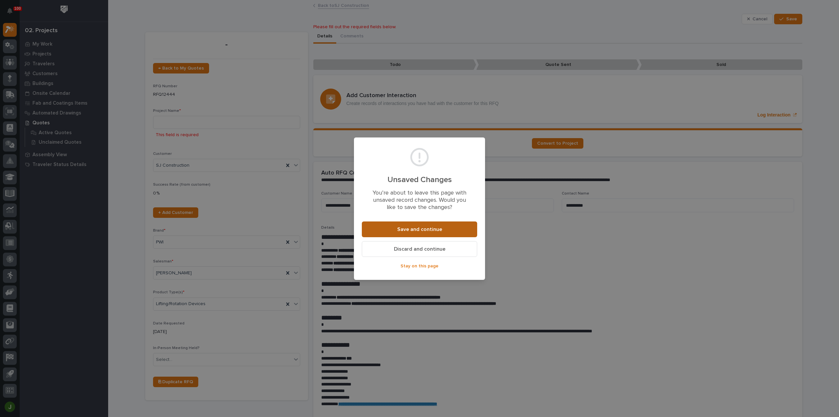
click at [418, 228] on span "Save and continue" at bounding box center [419, 229] width 45 height 7
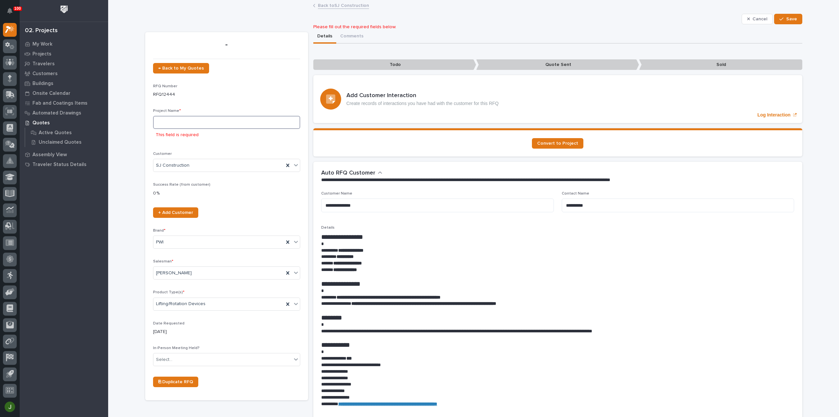
click at [173, 121] on input at bounding box center [226, 122] width 147 height 13
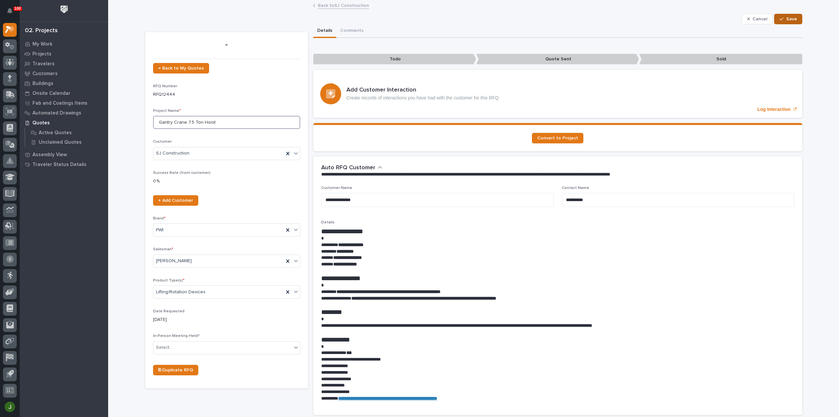
type input "Gantry Crane 7.5 Ton Hoist"
click at [790, 19] on span "Save" at bounding box center [791, 19] width 11 height 6
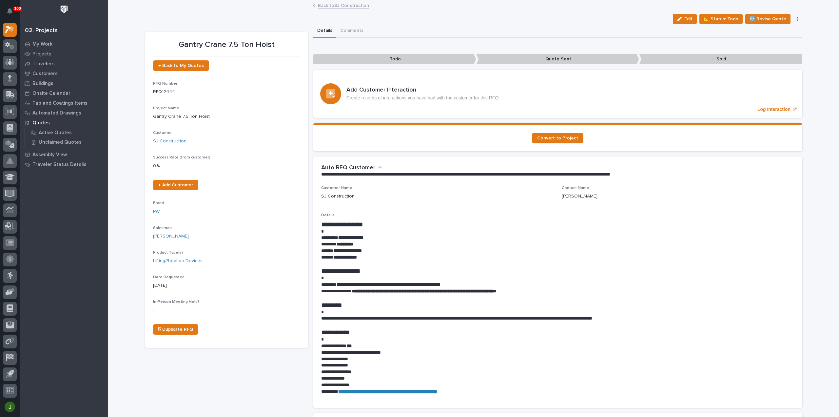
click at [354, 6] on link "Back to SJ Construction" at bounding box center [343, 5] width 51 height 8
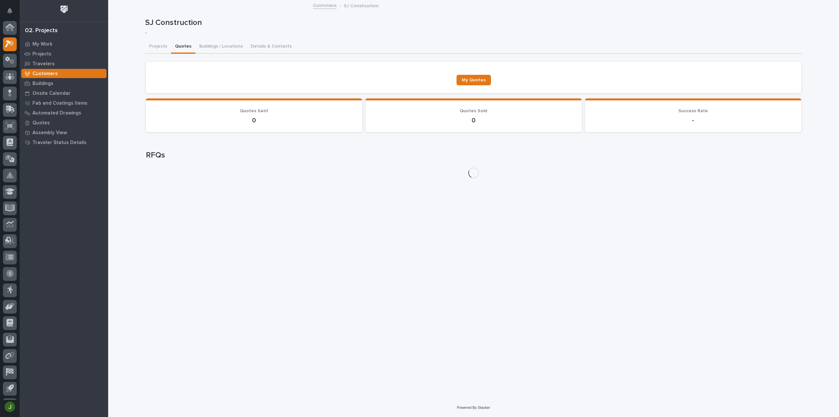
scroll to position [14, 0]
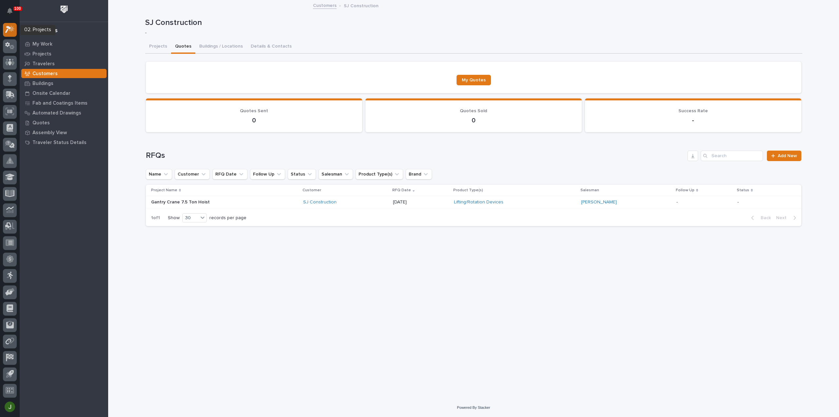
click at [8, 26] on icon at bounding box center [8, 29] width 6 height 7
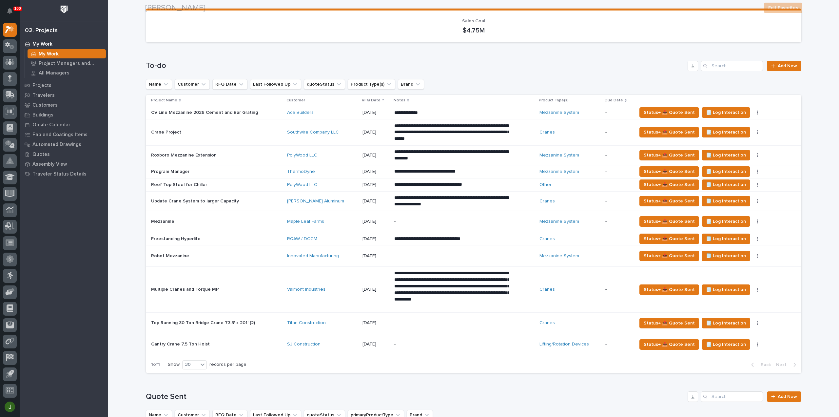
scroll to position [131, 0]
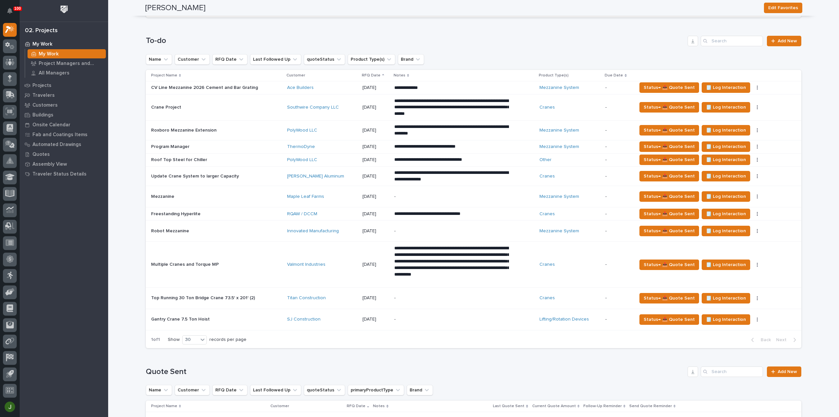
click at [182, 318] on p "Gantry Crane 7.5 Ton Hoist" at bounding box center [181, 318] width 60 height 7
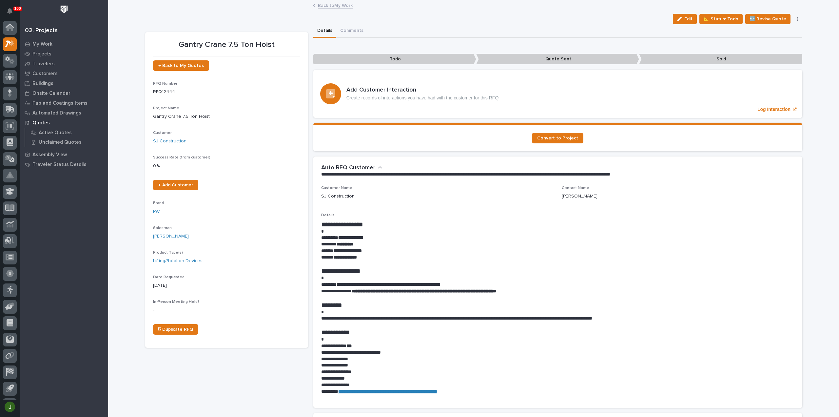
scroll to position [14, 0]
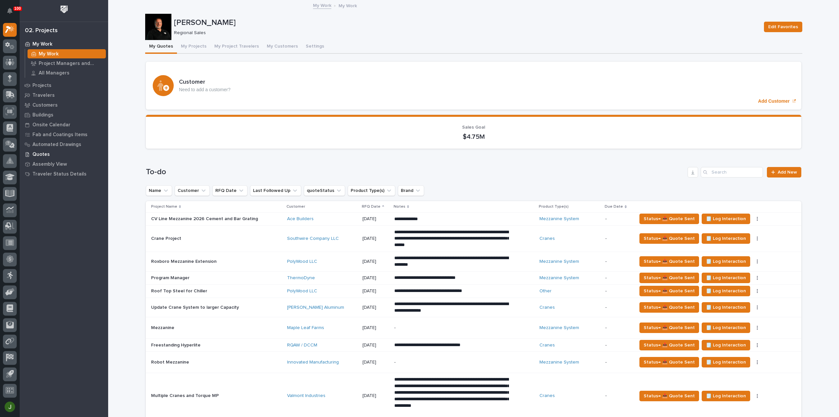
click at [41, 153] on p "Quotes" at bounding box center [40, 154] width 17 height 6
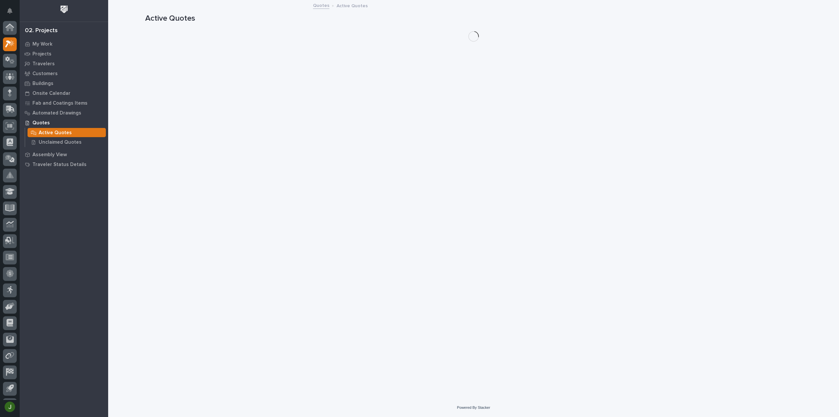
scroll to position [14, 0]
click at [52, 143] on p "Unclaimed Quotes" at bounding box center [60, 142] width 43 height 6
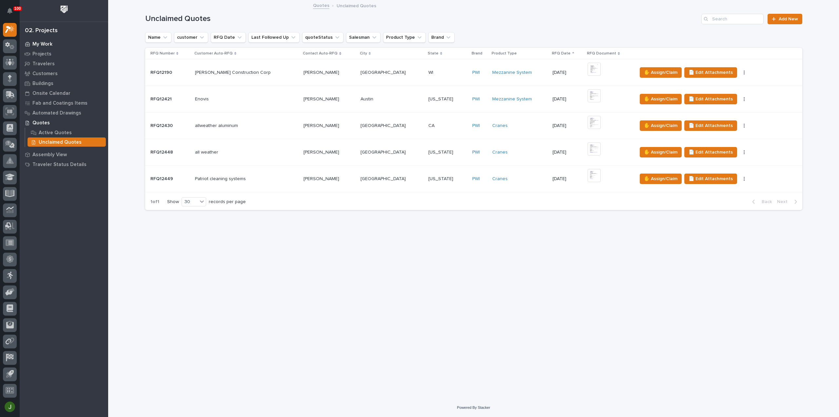
click at [41, 44] on p "My Work" at bounding box center [42, 44] width 20 height 6
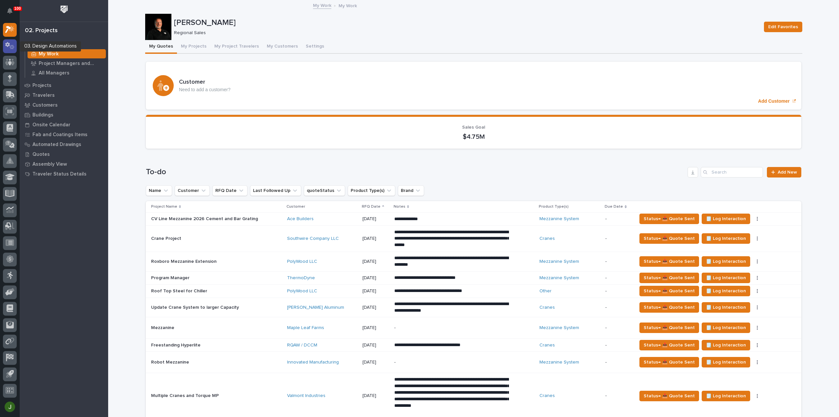
click at [6, 46] on icon at bounding box center [7, 44] width 5 height 5
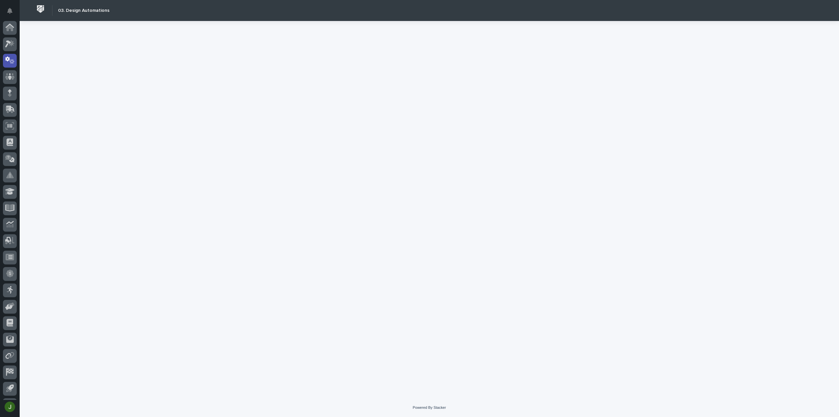
scroll to position [14, 0]
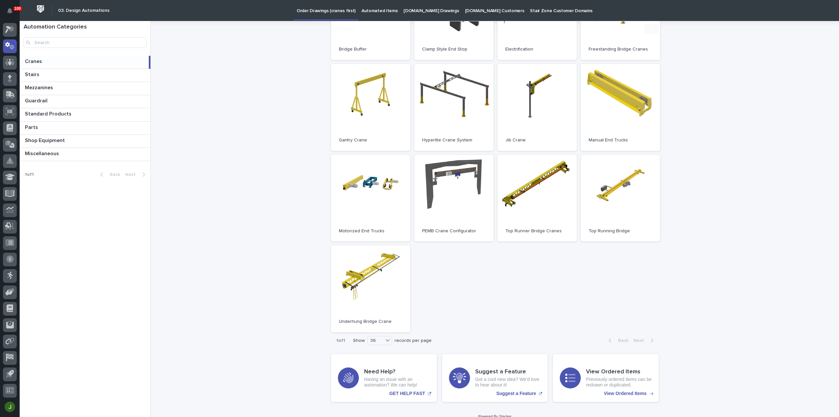
scroll to position [131, 0]
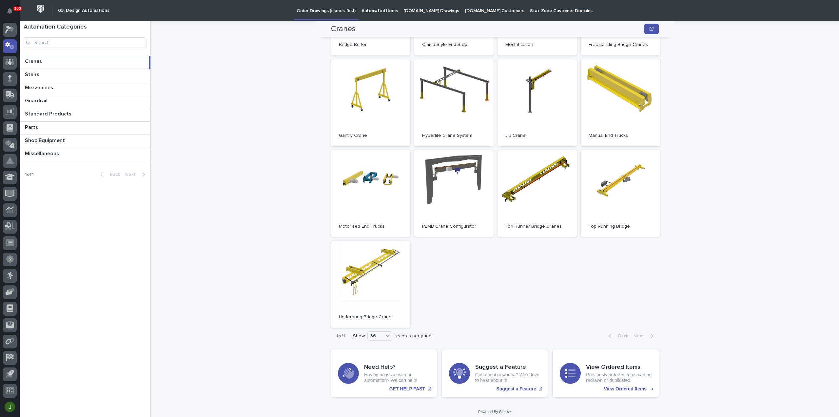
click at [359, 267] on link "Open" at bounding box center [370, 284] width 79 height 87
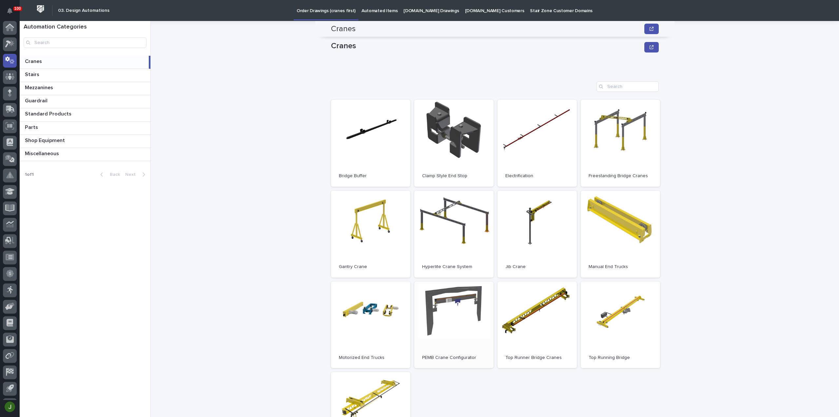
scroll to position [131, 0]
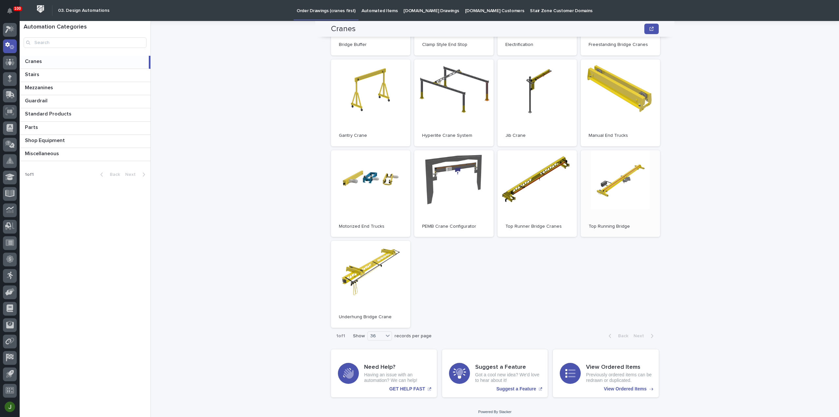
click at [622, 181] on link "Open" at bounding box center [620, 193] width 79 height 87
